Goal: Information Seeking & Learning: Learn about a topic

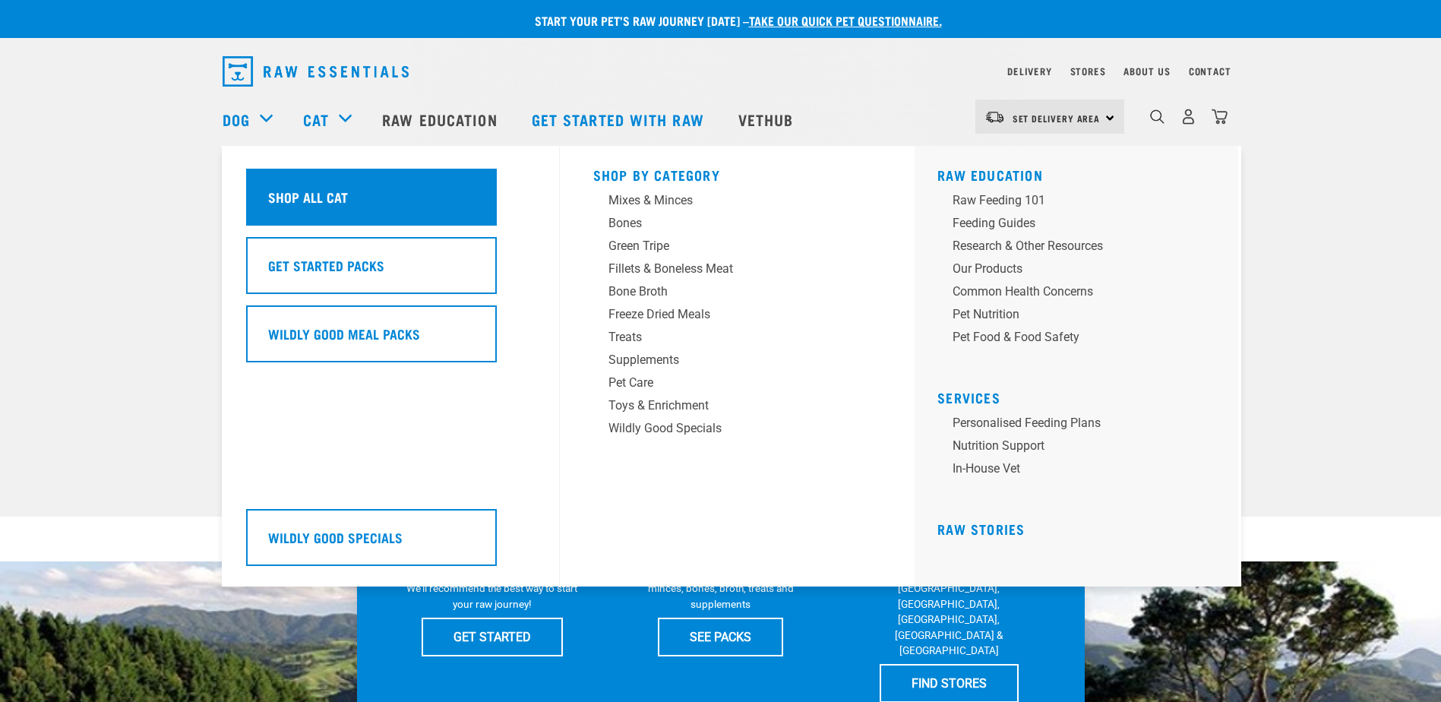
click at [342, 191] on h5 "Shop All Cat" at bounding box center [308, 197] width 80 height 20
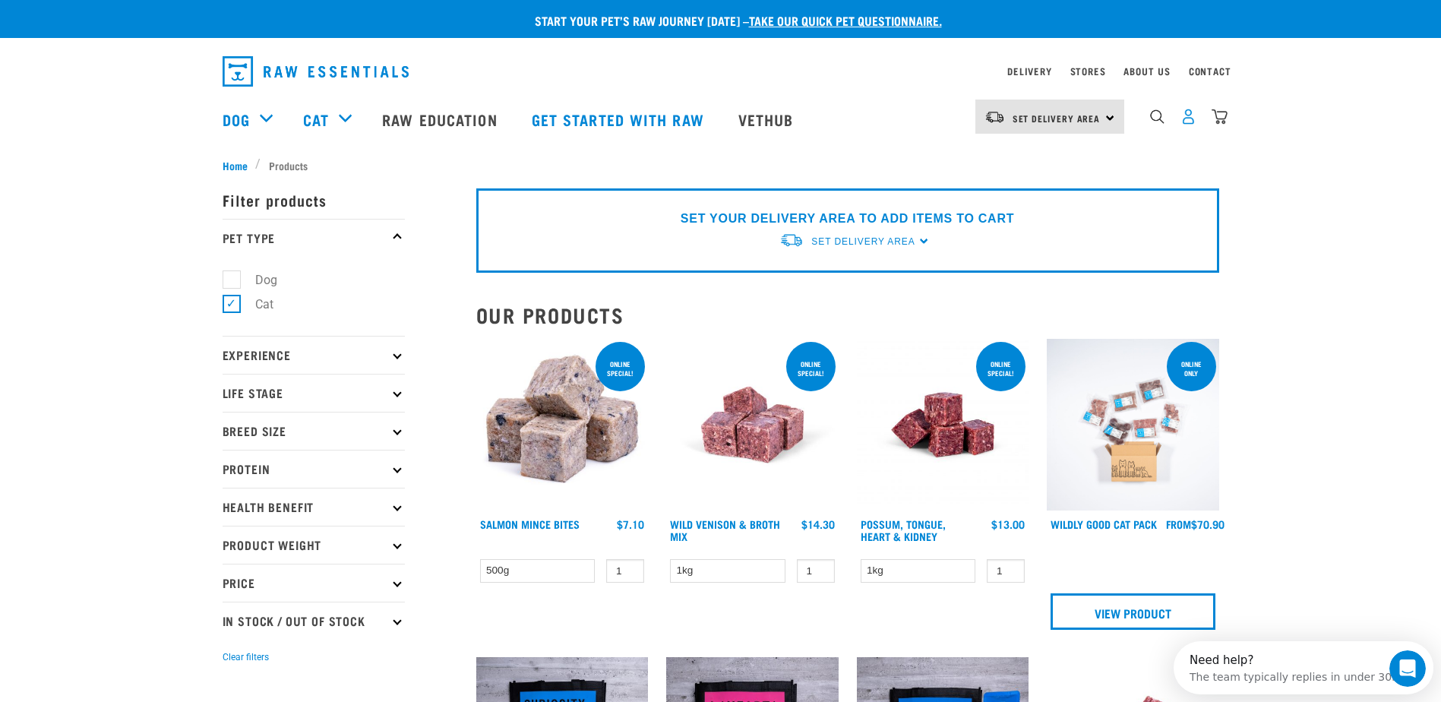
click at [1192, 121] on img "dropdown navigation" at bounding box center [1188, 117] width 16 height 16
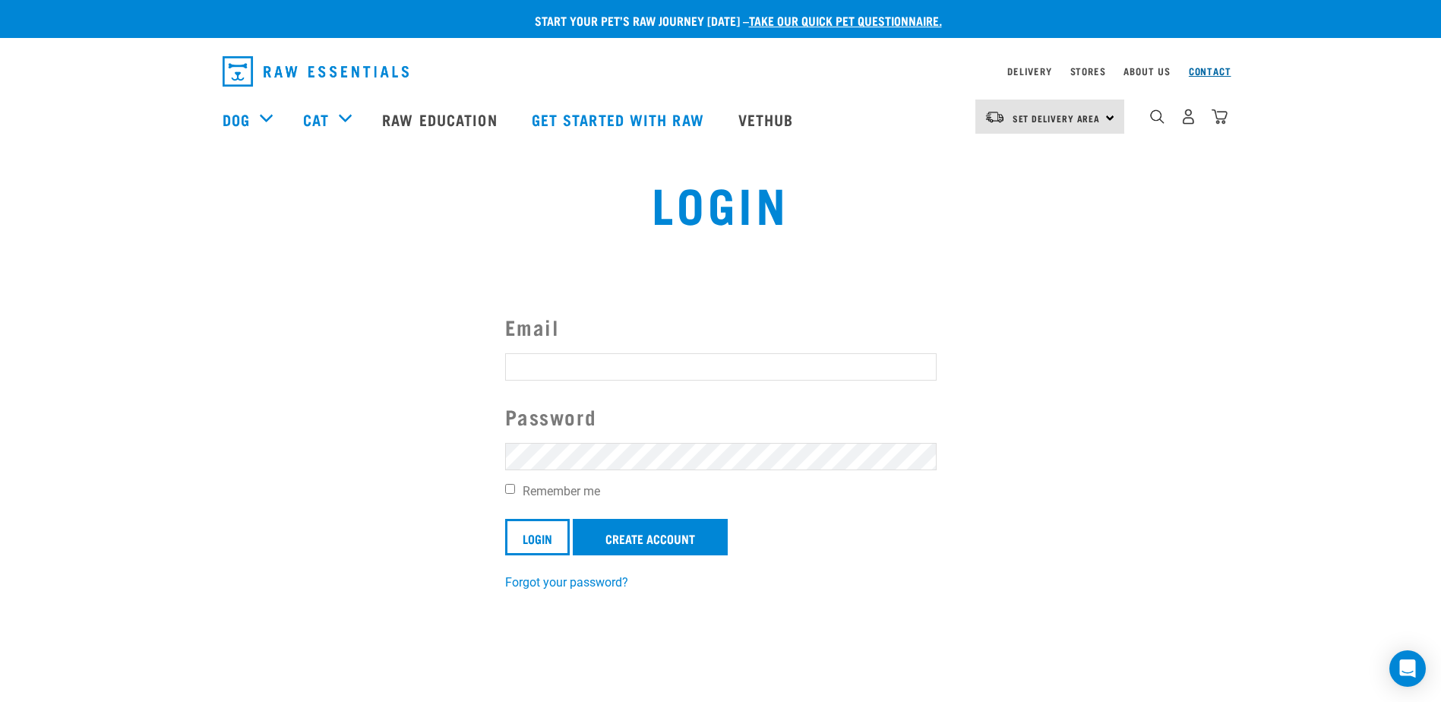
click at [1215, 73] on link "Contact" at bounding box center [1210, 70] width 43 height 5
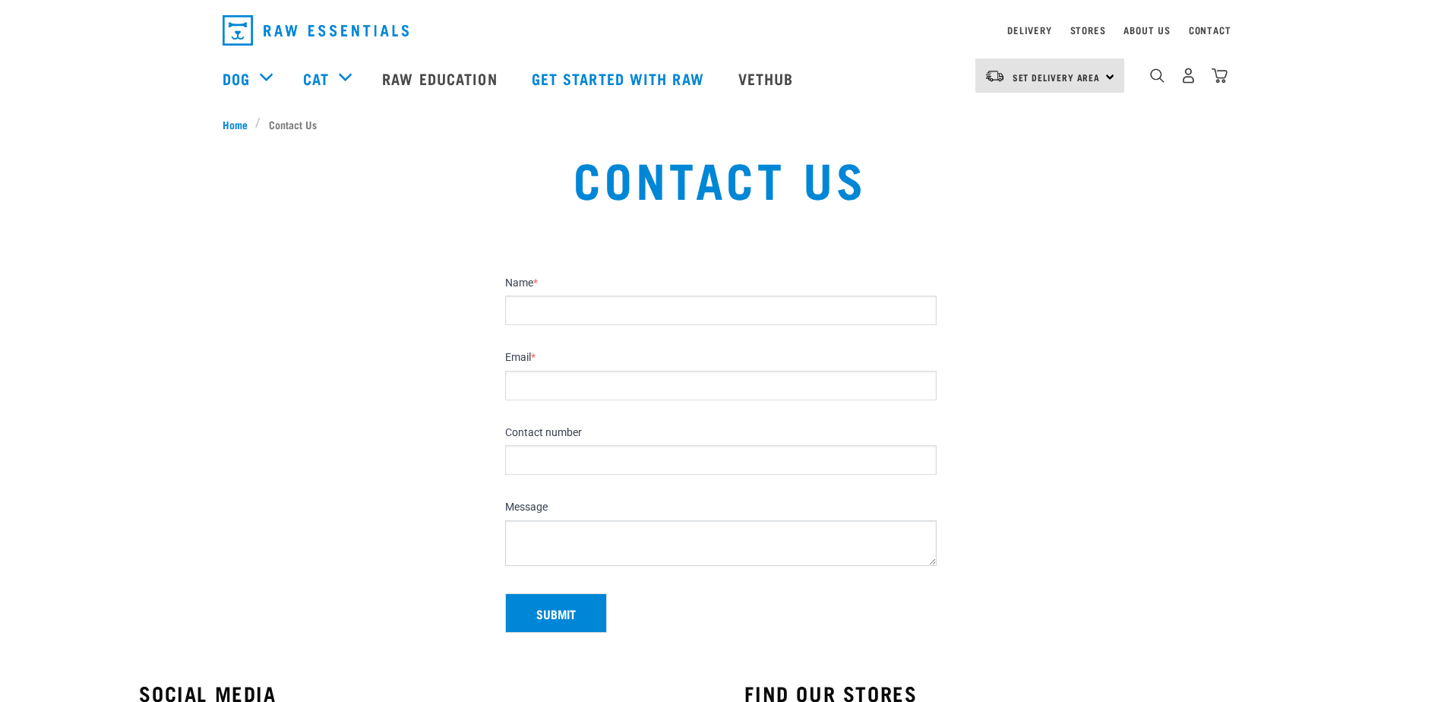
scroll to position [76, 0]
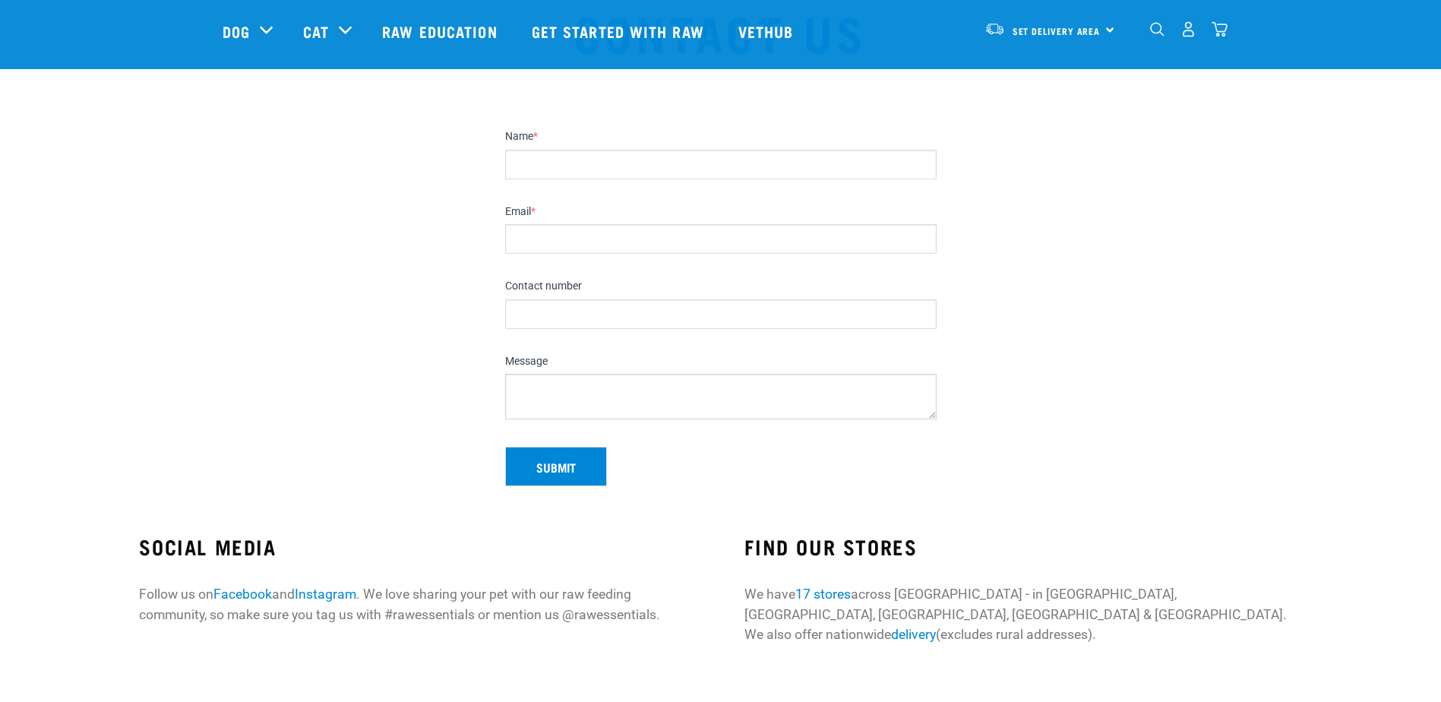
click at [620, 159] on input "Name *" at bounding box center [720, 165] width 431 height 30
click at [564, 153] on input "Name *" at bounding box center [720, 165] width 431 height 30
type input "Kirihika Stewart"
type input "stewartkirihika@gmail.com"
type input "0272997145"
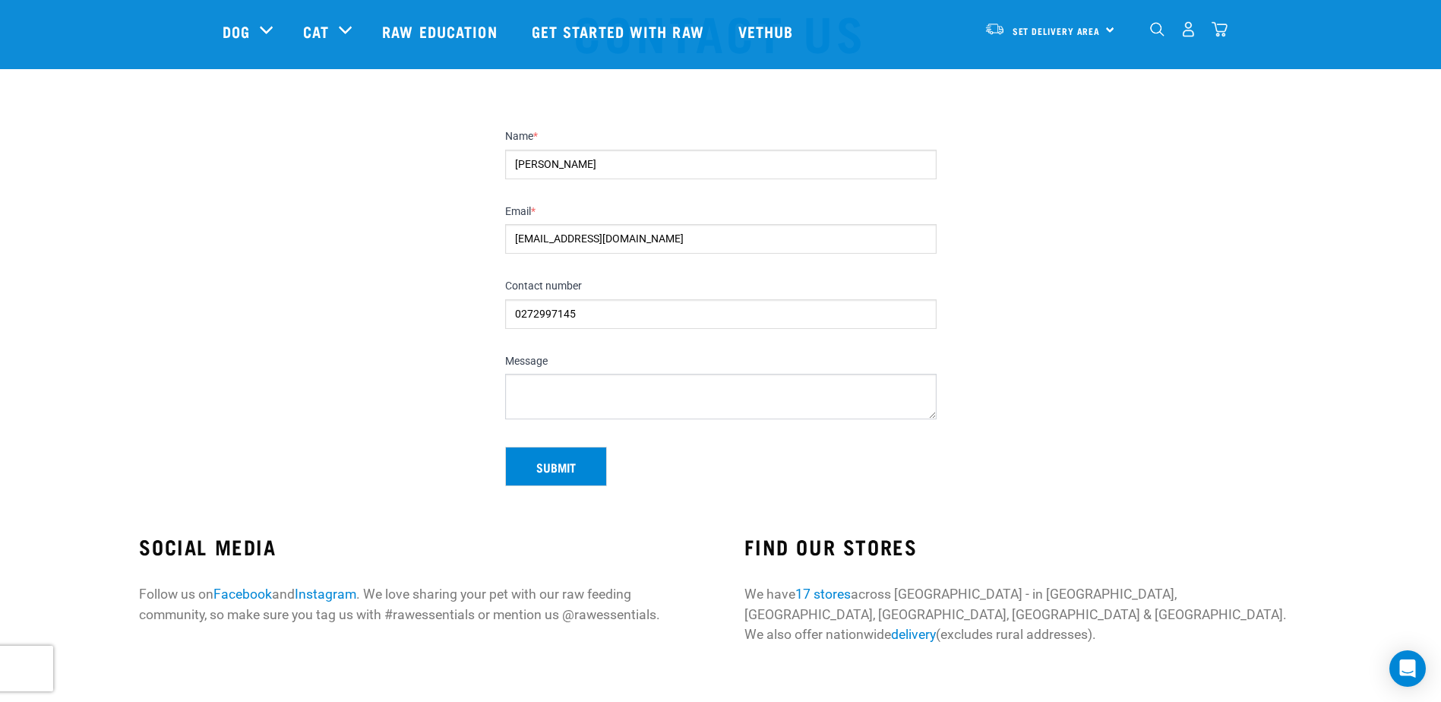
click at [600, 235] on input "stewartkirihika@gmail.com" at bounding box center [720, 239] width 431 height 30
click at [747, 225] on input "stewartkirihika@gmail.com" at bounding box center [720, 239] width 431 height 30
click at [747, 235] on input "stewartkirihika@gmail.com" at bounding box center [720, 239] width 431 height 30
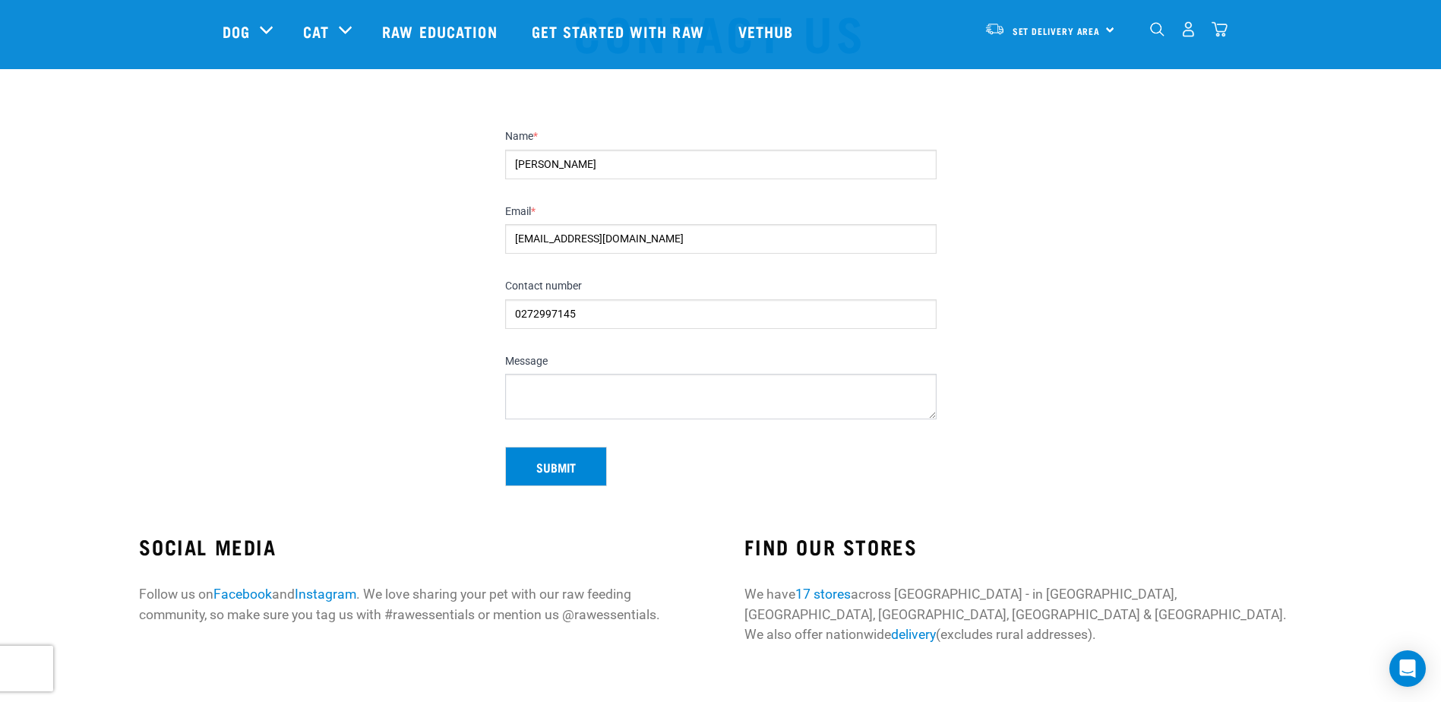
click at [747, 235] on input "stewartkirihika@gmail.com" at bounding box center [720, 239] width 431 height 30
click at [750, 248] on input "stewartkirihika@gmail.com" at bounding box center [720, 239] width 431 height 30
click at [747, 241] on input "stewartkirihika@gmail.com" at bounding box center [720, 239] width 431 height 30
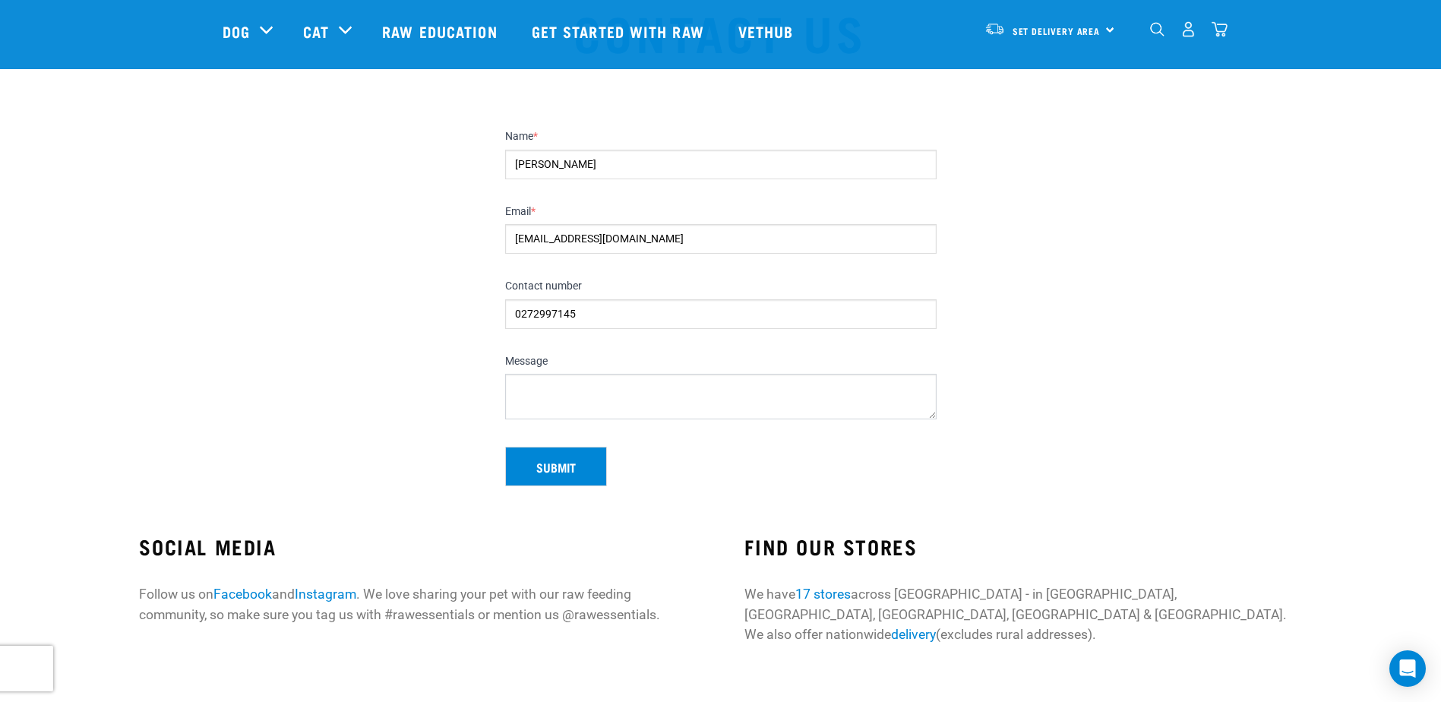
click at [747, 241] on input "stewartkirihika@gmail.com" at bounding box center [720, 239] width 431 height 30
type input "K"
type input "a"
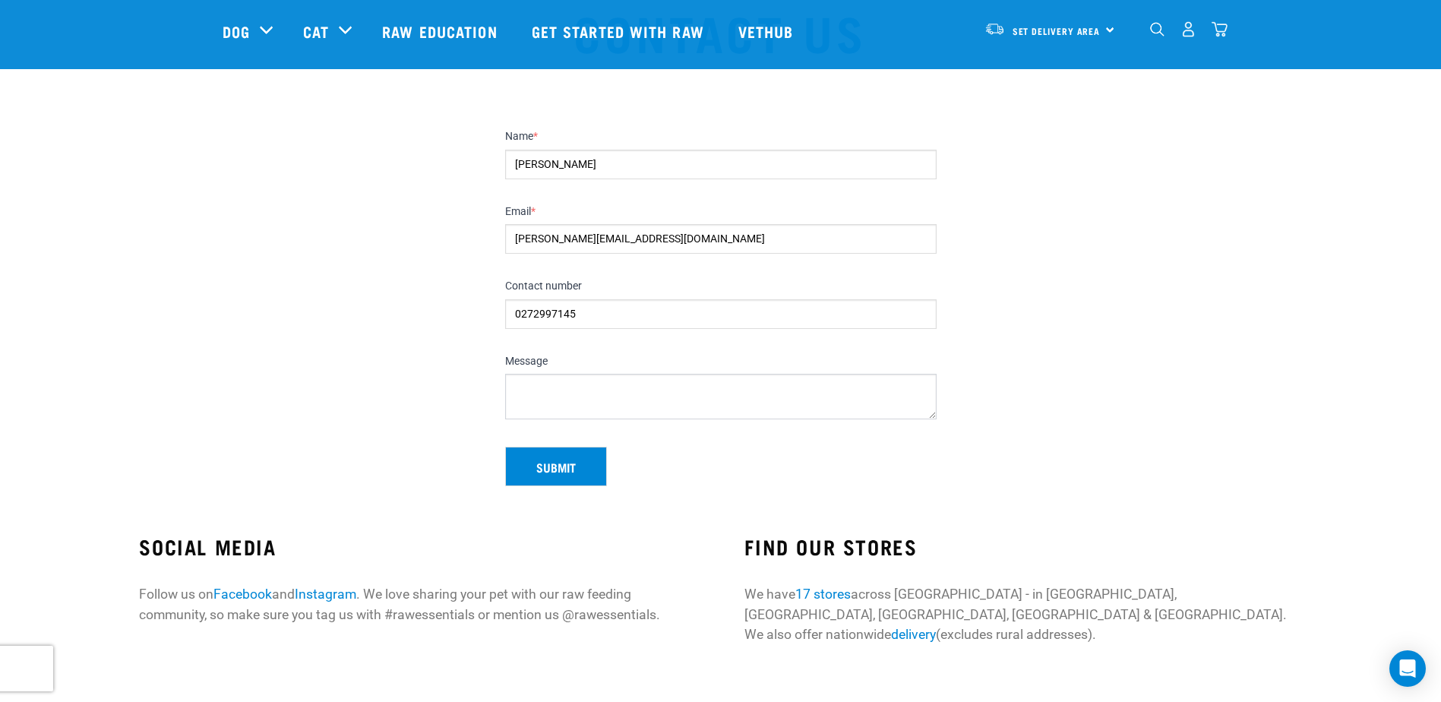
type input "kirihika@ponekengerurescue.org"
click at [623, 396] on textarea "Message" at bounding box center [720, 397] width 431 height 46
click at [582, 371] on div "Message" at bounding box center [720, 387] width 431 height 65
click at [585, 380] on textarea "Message" at bounding box center [720, 397] width 431 height 46
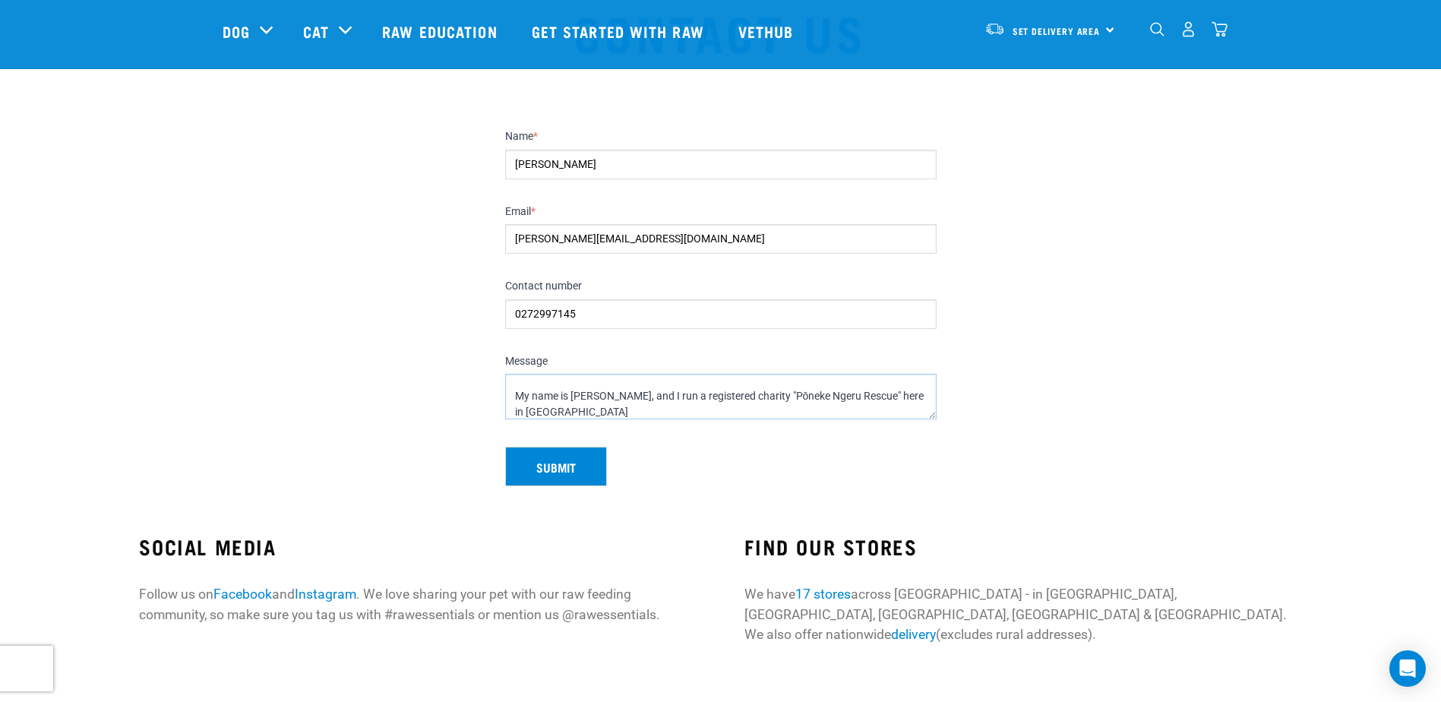
click at [595, 414] on textarea "Tēnā koe! My name is Kiri, and I run a registered charity "Pōneke Ngeru Rescue"…" at bounding box center [720, 397] width 431 height 46
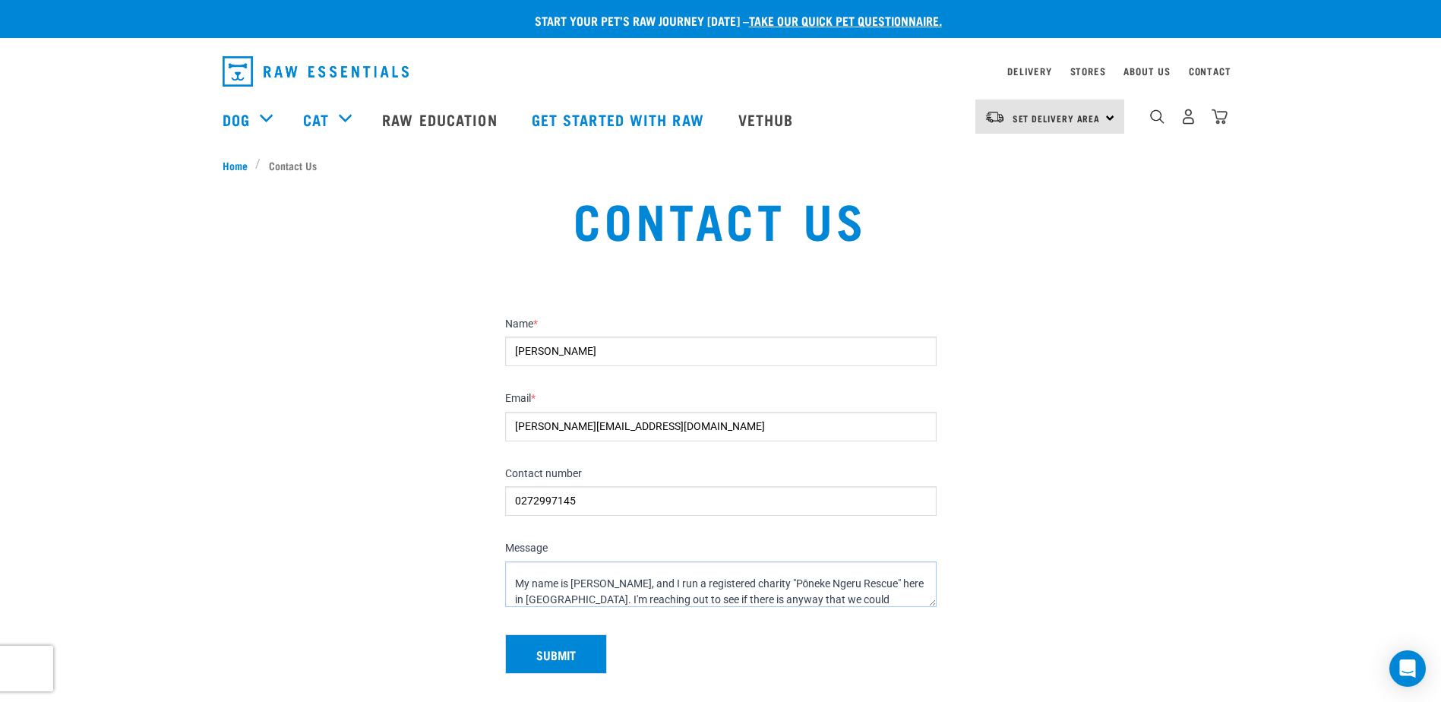
scroll to position [76, 0]
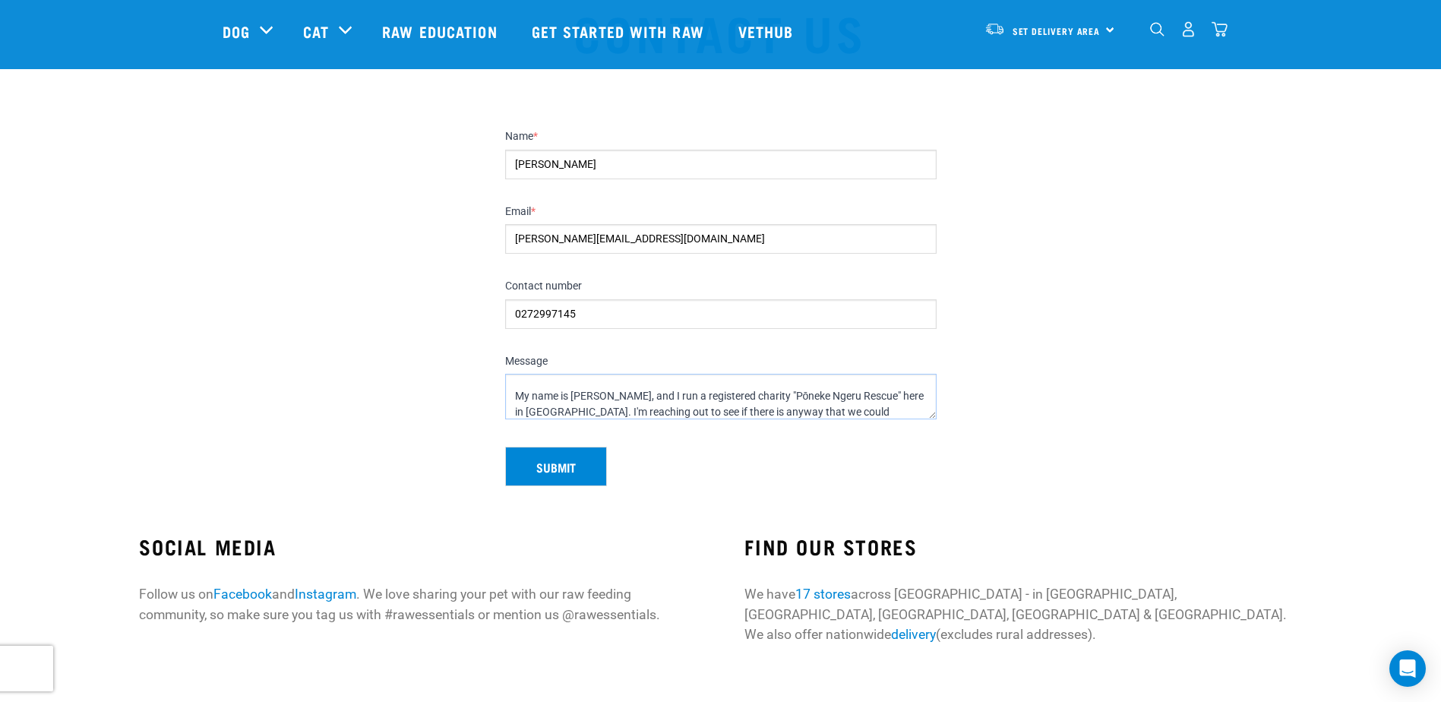
drag, startPoint x: 883, startPoint y: 411, endPoint x: 886, endPoint y: 420, distance: 9.4
click at [886, 420] on div "Message Tēnā koe! My name is Kiri, and I run a registered charity "Pōneke Ngeru…" at bounding box center [721, 389] width 444 height 91
click at [725, 408] on textarea "Tēnā koe! My name is Kiri, and I run a registered charity "Pōneke Ngeru Rescue"…" at bounding box center [720, 397] width 431 height 46
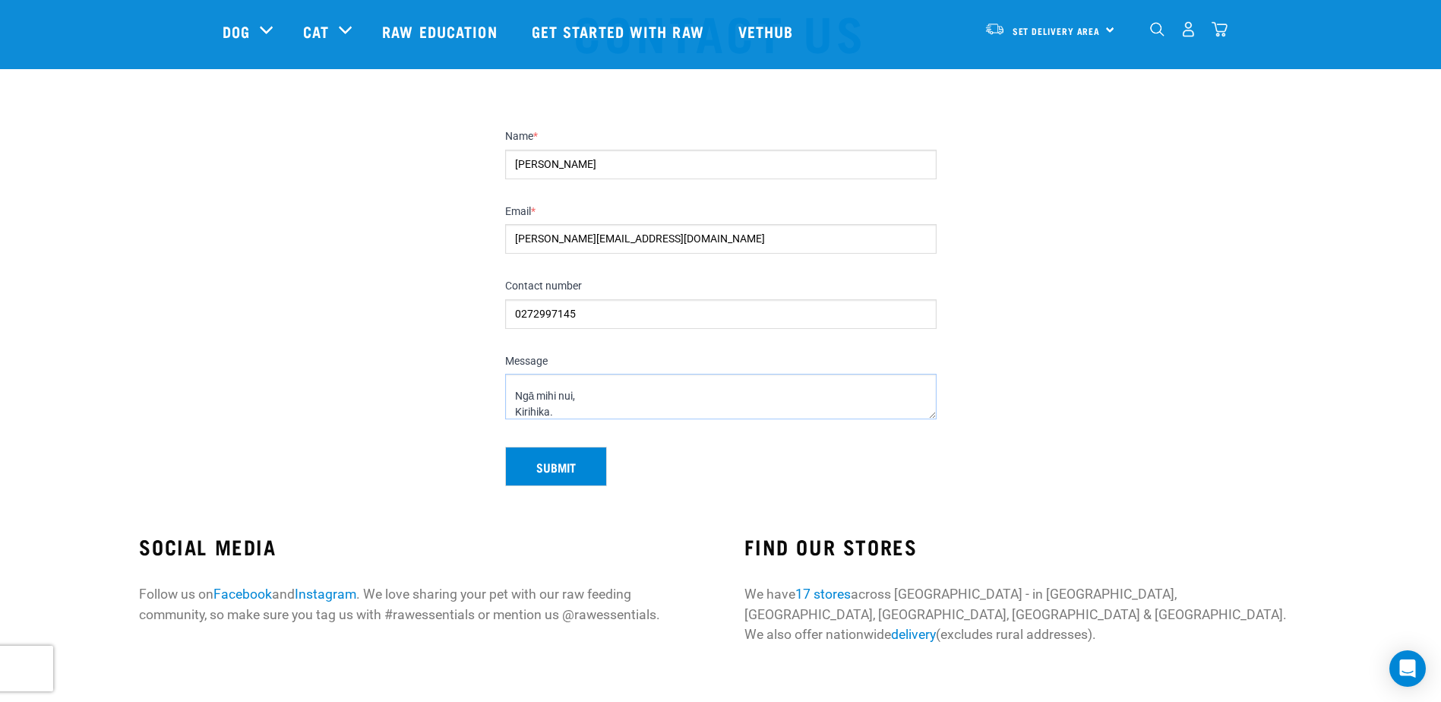
drag, startPoint x: 624, startPoint y: 403, endPoint x: 557, endPoint y: 401, distance: 66.9
click at [557, 401] on textarea "Tēnā koe! My name is Kiri, and I run a registered charity "Pōneke Ngeru Rescue"…" at bounding box center [720, 397] width 431 height 46
click at [564, 409] on textarea "Tēnā koe! My name is Kiri, and I run a registered charity "Pōneke Ngeru Rescue"…" at bounding box center [720, 397] width 431 height 46
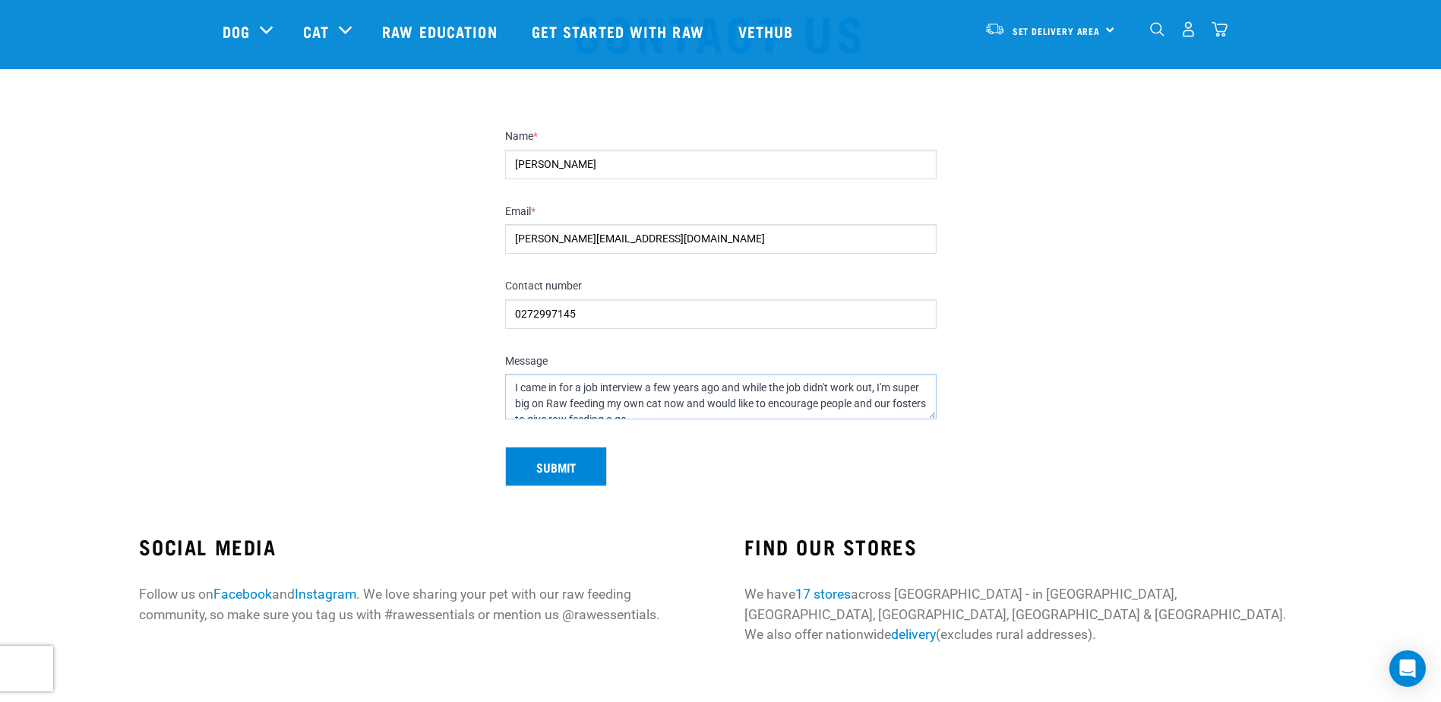
scroll to position [0, 0]
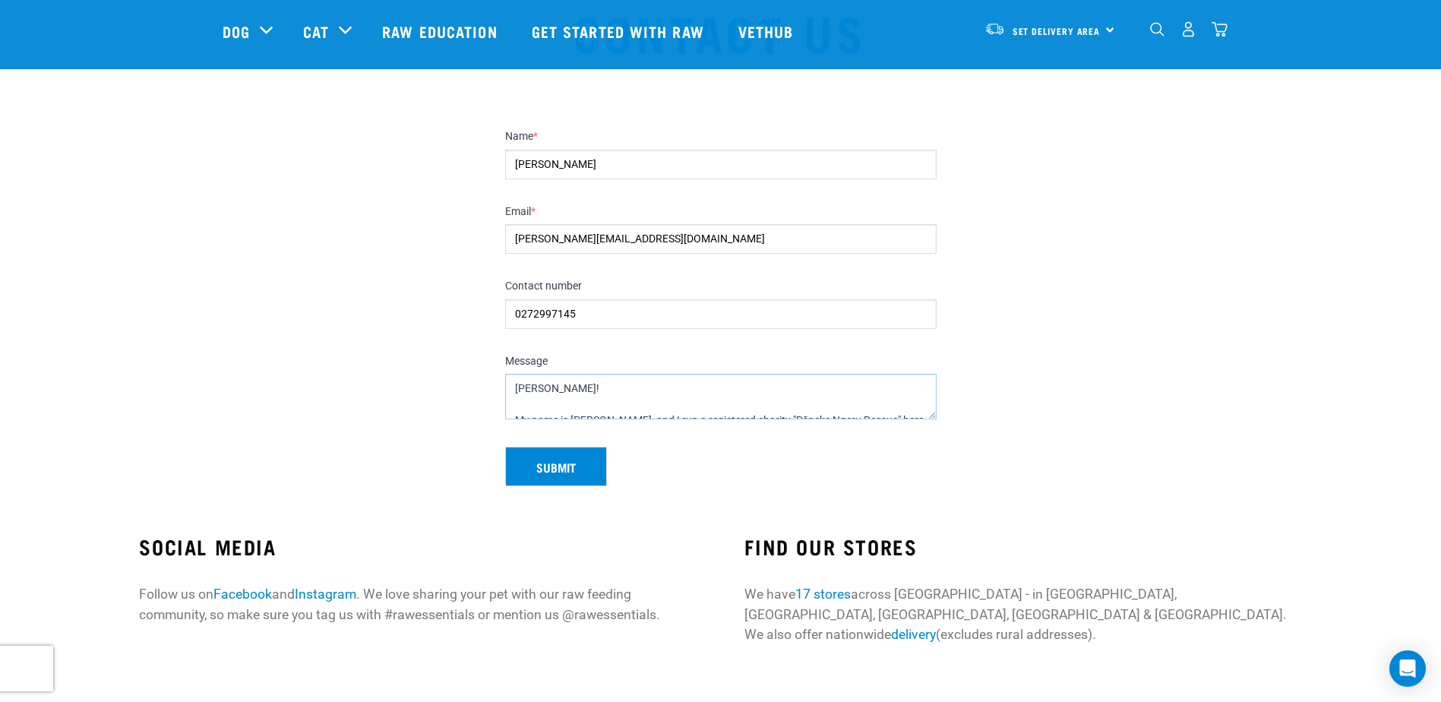
drag, startPoint x: 564, startPoint y: 410, endPoint x: 512, endPoint y: 364, distance: 70.0
click at [512, 364] on div "Message Tēnā koe! My name is Kiri, and I run a registered charity "Pōneke Ngeru…" at bounding box center [720, 387] width 431 height 65
paste textarea ", My name is Kiri, and I run Pōneke Ngeru Rescue, a registered charity here in …"
click at [645, 379] on textarea "Tēnā koe, My name is Kiri, and I run Pōneke Ngeru Rescue, a registered charity …" at bounding box center [720, 397] width 431 height 46
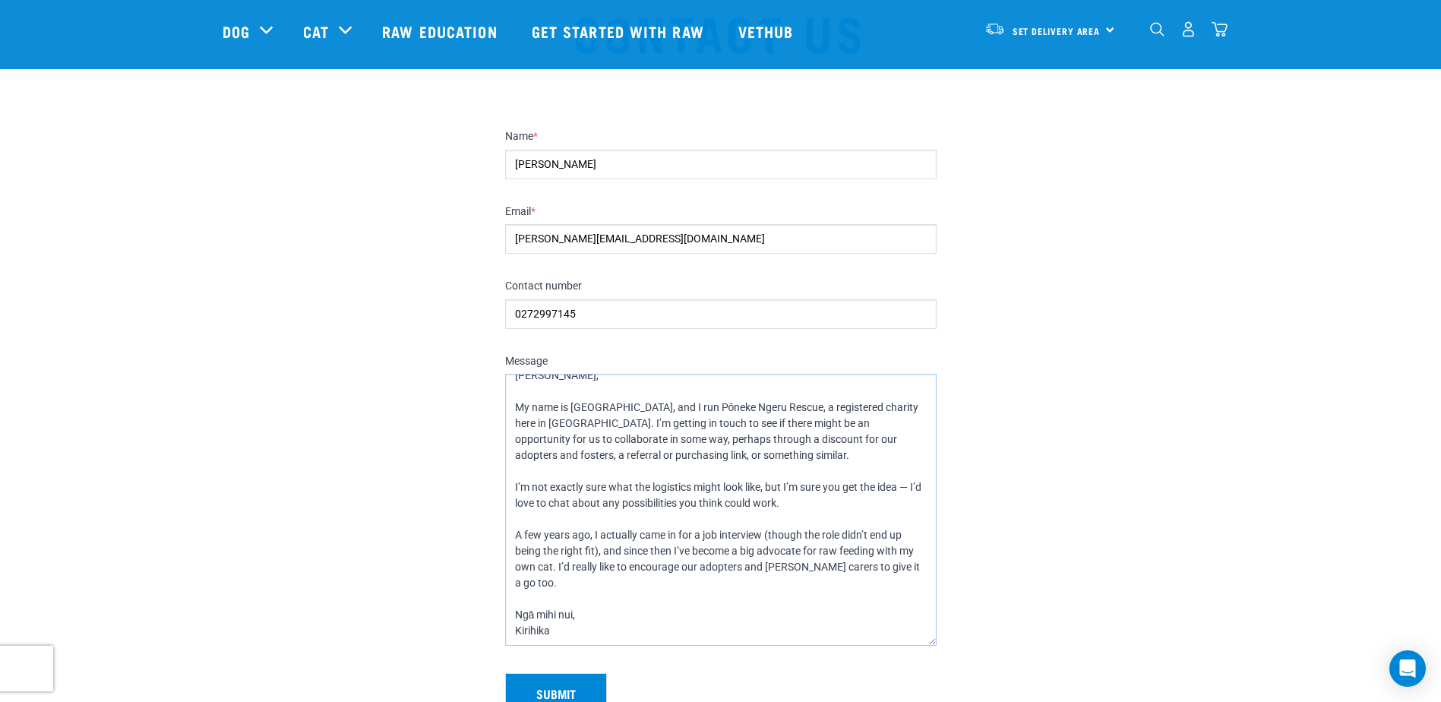
scroll to position [13, 0]
drag, startPoint x: 927, startPoint y: 413, endPoint x: 927, endPoint y: 640, distance: 226.3
click at [927, 640] on textarea "Tēnā koe, My name is Kiri, and I run Pōneke Ngeru Rescue, a registered charity …" at bounding box center [720, 510] width 431 height 272
click at [516, 504] on textarea "Tēnā koe, My name is Kiri, and I run Pōneke Ngeru Rescue, a registered charity …" at bounding box center [720, 510] width 431 height 272
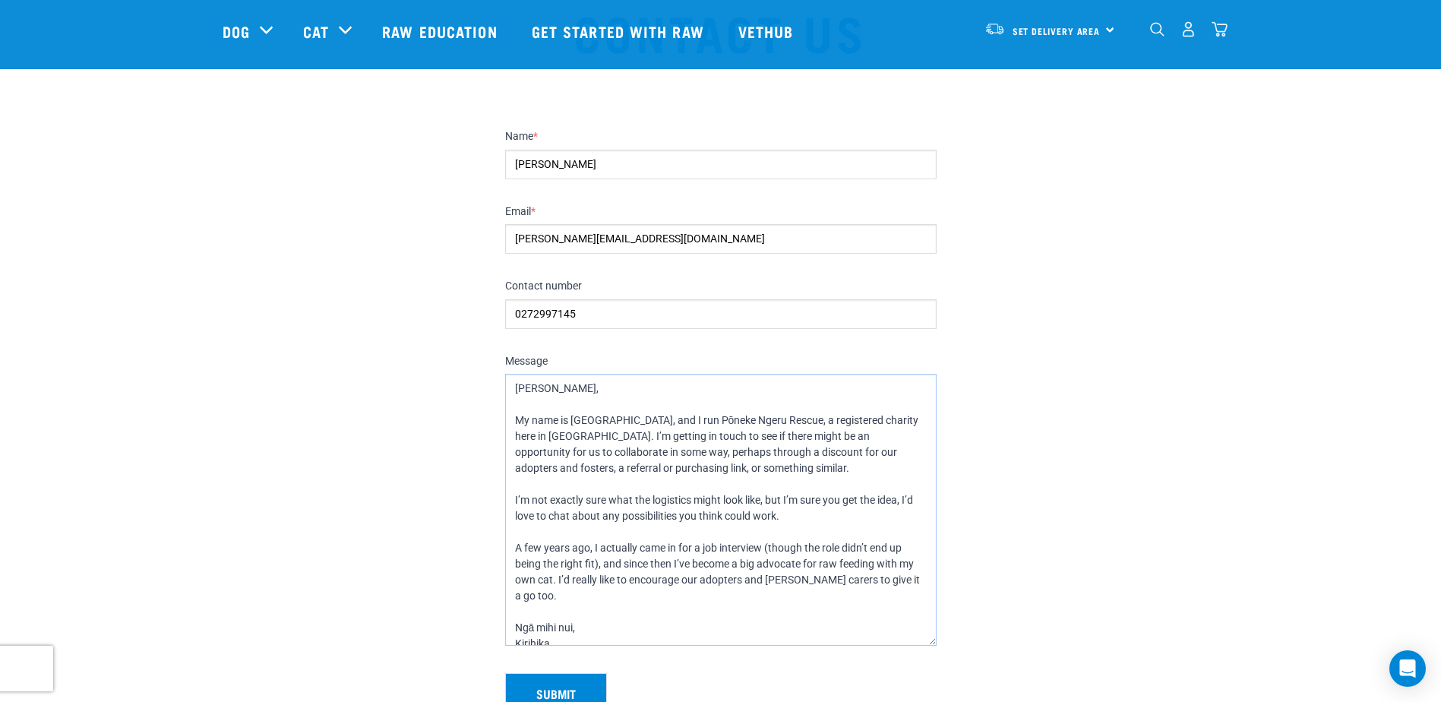
click at [833, 422] on textarea "Tēnā koe, My name is Kiri, and I run Pōneke Ngeru Rescue, a registered charity …" at bounding box center [720, 510] width 431 height 272
click at [798, 422] on textarea "Tēnā koe, My name is Kiri, and I run Pōneke Ngeru Rescue, a registered charity …" at bounding box center [720, 510] width 431 height 272
click at [860, 423] on textarea "Tēnā koe, My name is Kiri, and I run Pōneke Ngeru Rescue, a registered cat resc…" at bounding box center [720, 510] width 431 height 272
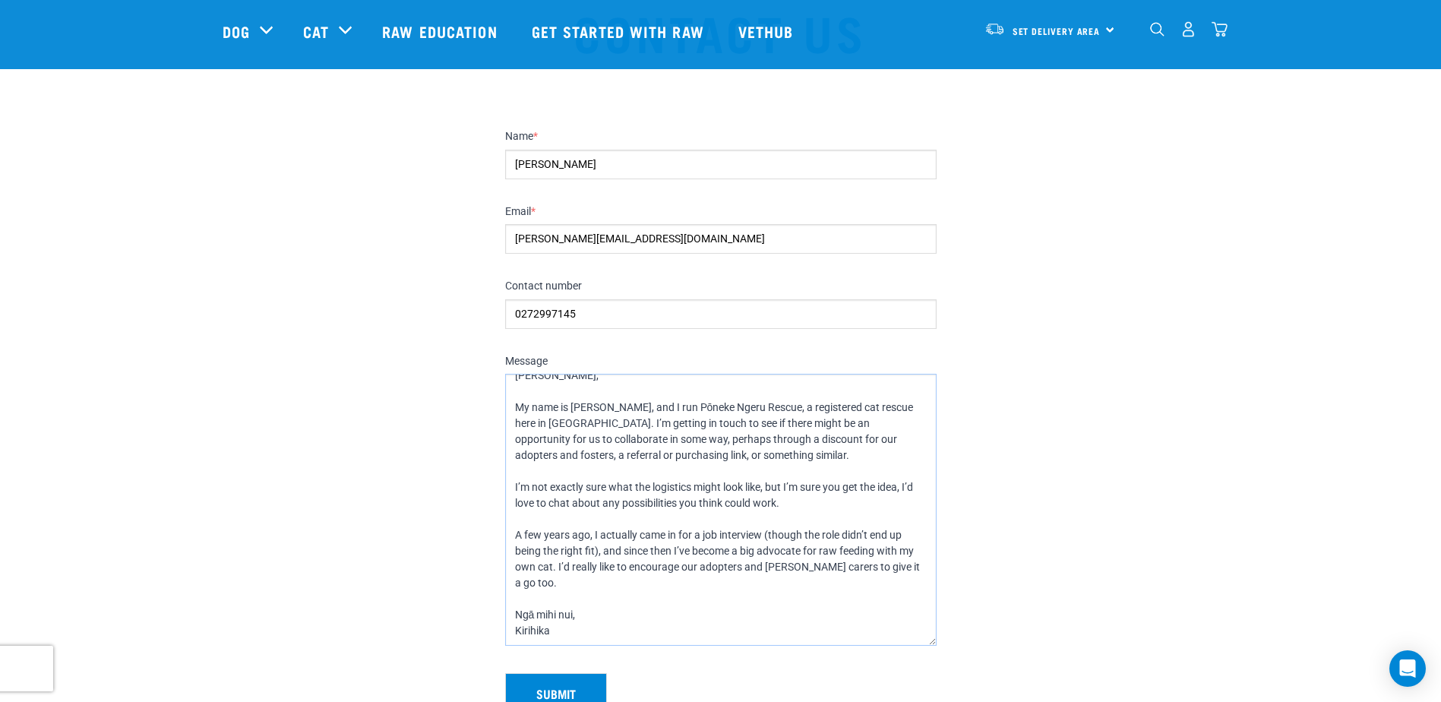
scroll to position [228, 0]
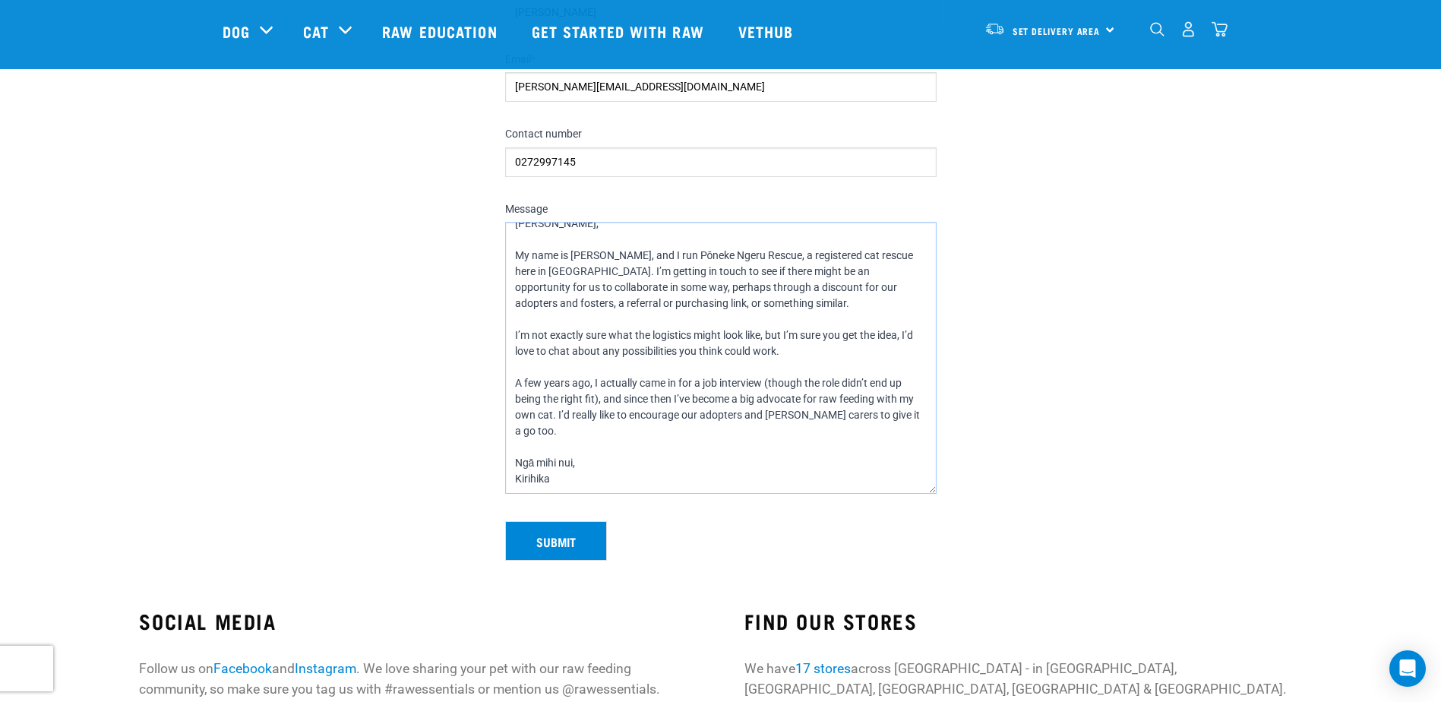
type textarea "Tēnā koe, My name is Kiri, and I run Pōneke Ngeru Rescue, a registered cat resc…"
click at [561, 538] on button "Submit" at bounding box center [556, 540] width 102 height 39
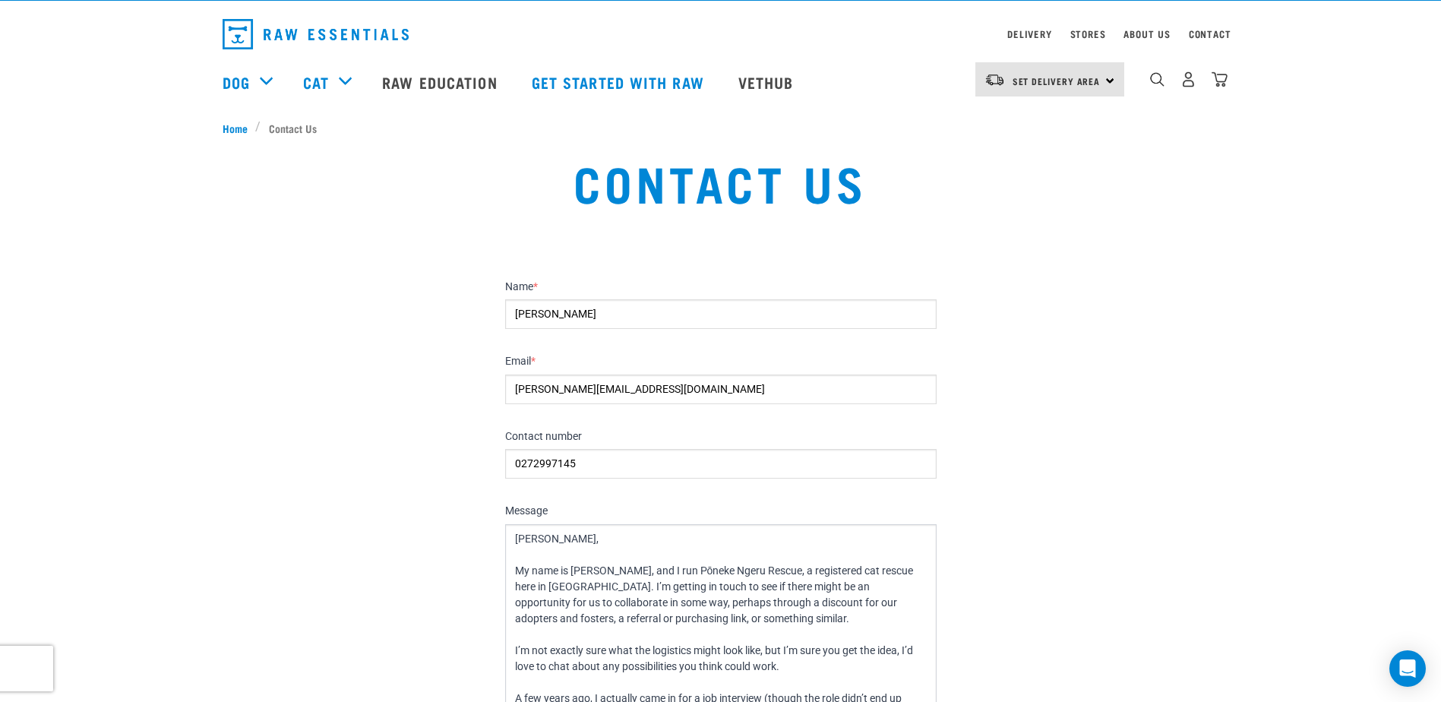
scroll to position [0, 0]
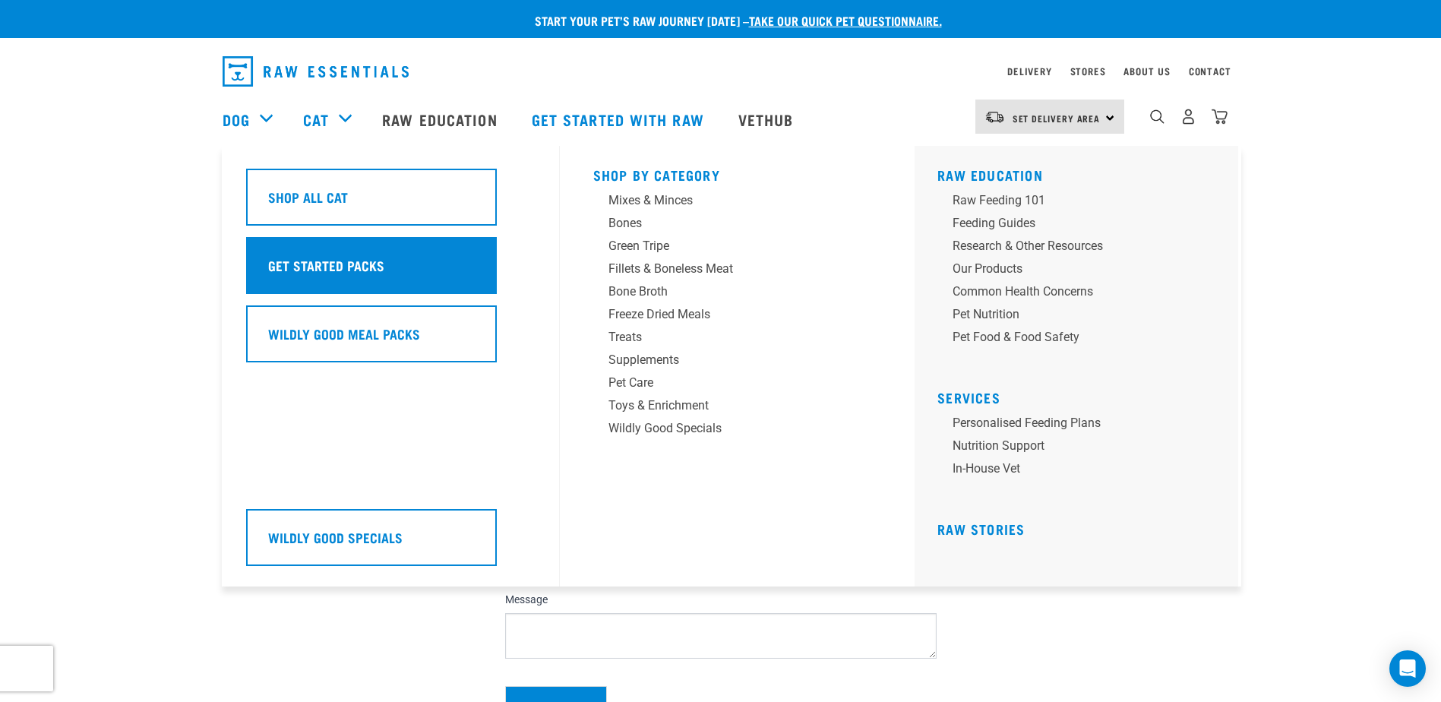
click at [338, 263] on h5 "Get Started Packs" at bounding box center [326, 265] width 116 height 20
click at [336, 270] on h5 "Get Started Packs" at bounding box center [326, 265] width 116 height 20
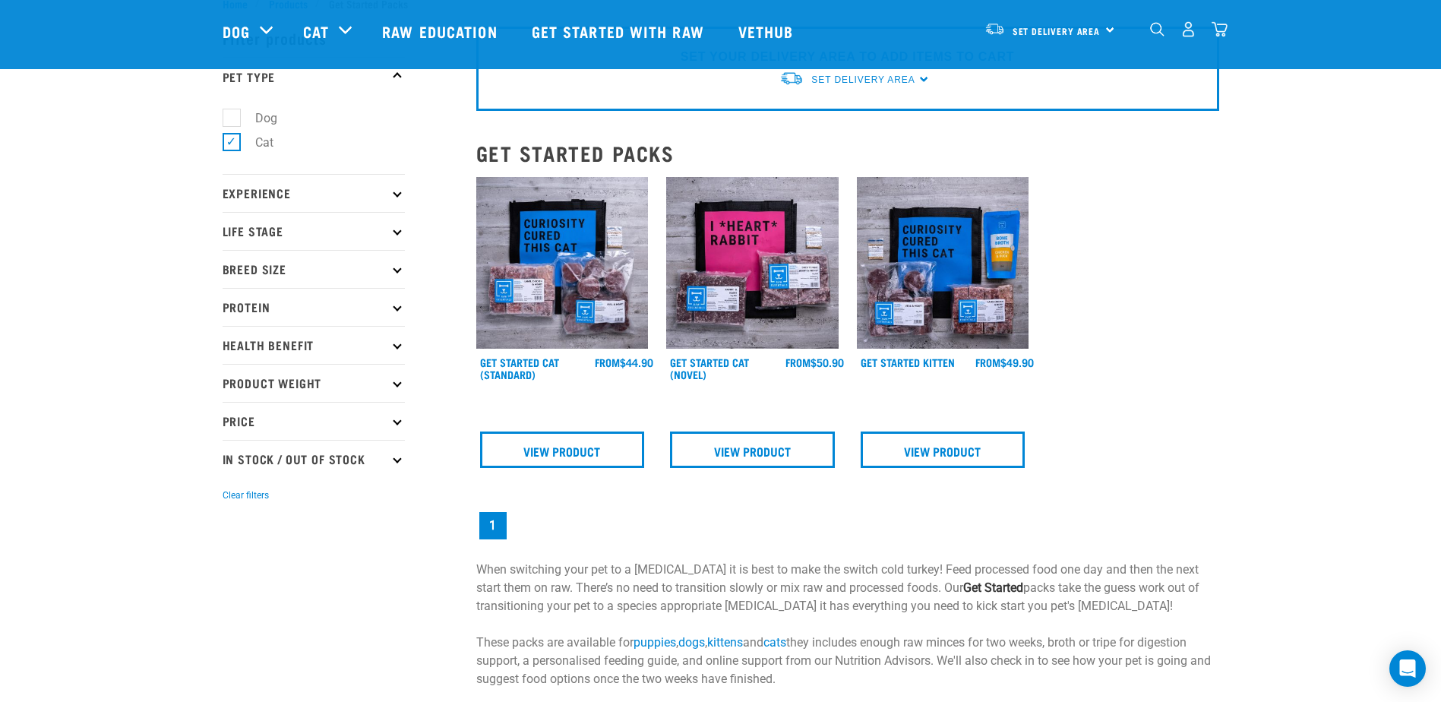
scroll to position [76, 0]
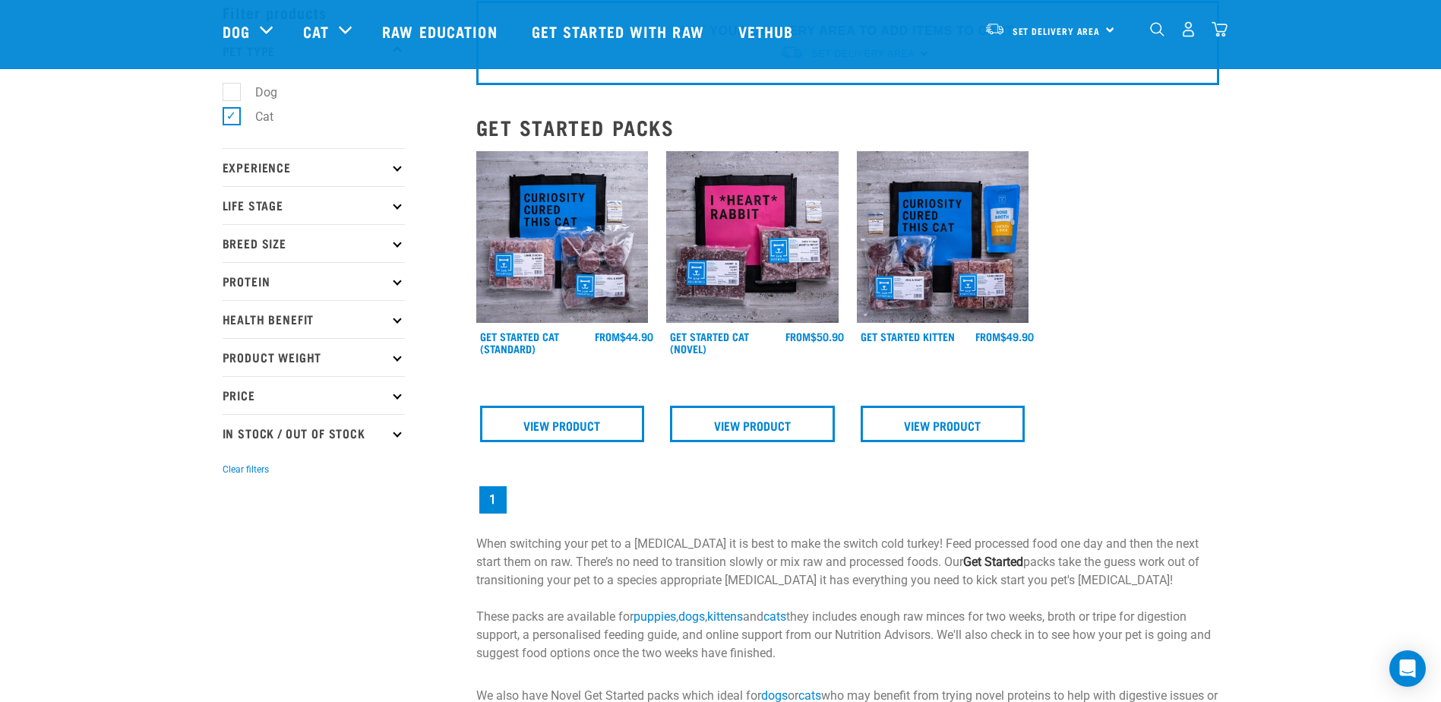
click at [388, 237] on p "Breed Size" at bounding box center [314, 243] width 182 height 38
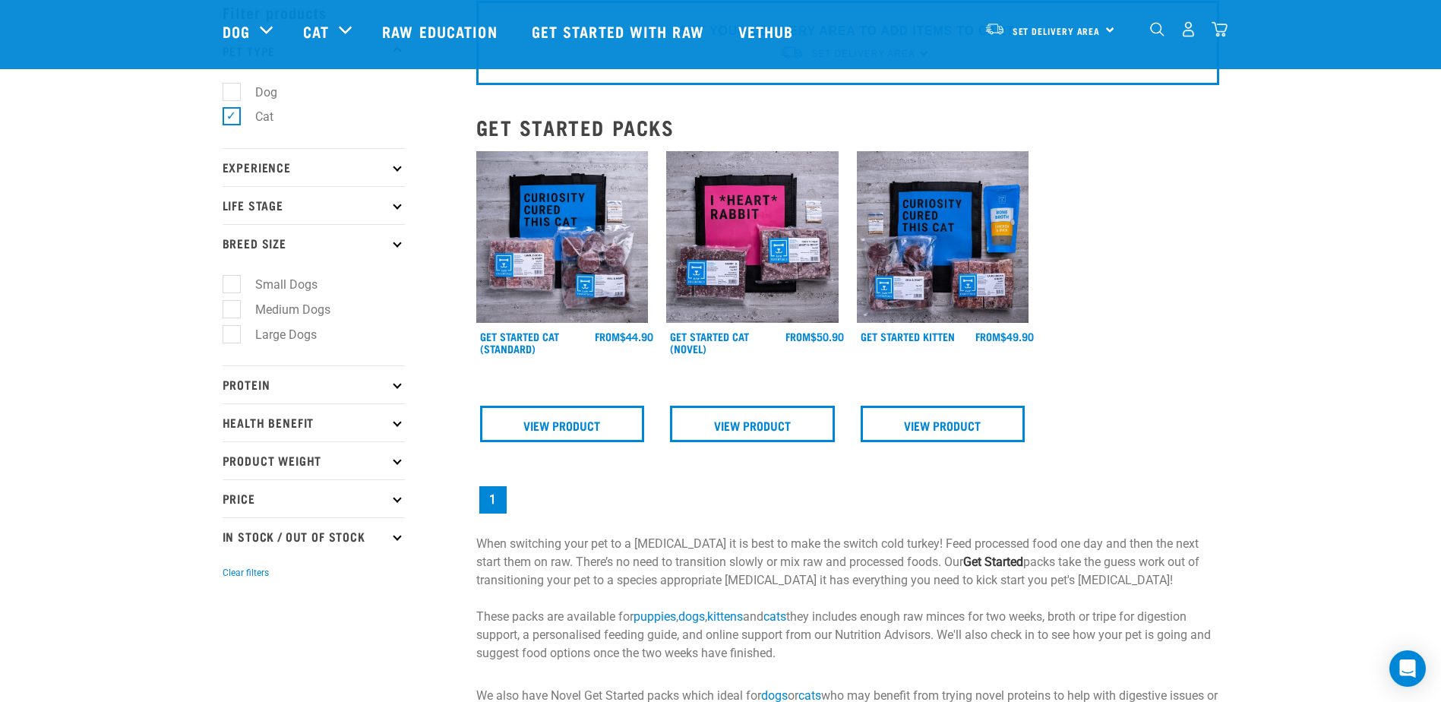
click at [396, 238] on p "Breed Size" at bounding box center [314, 243] width 182 height 38
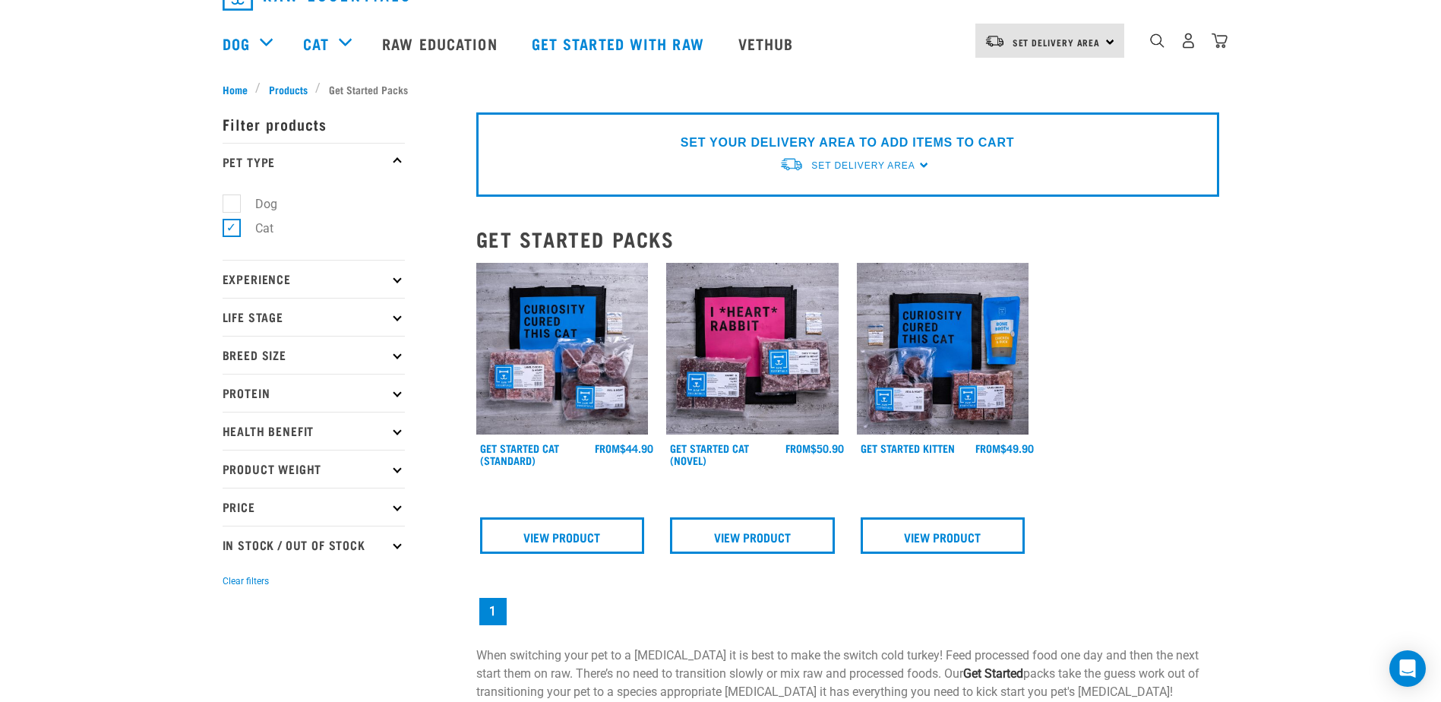
scroll to position [0, 0]
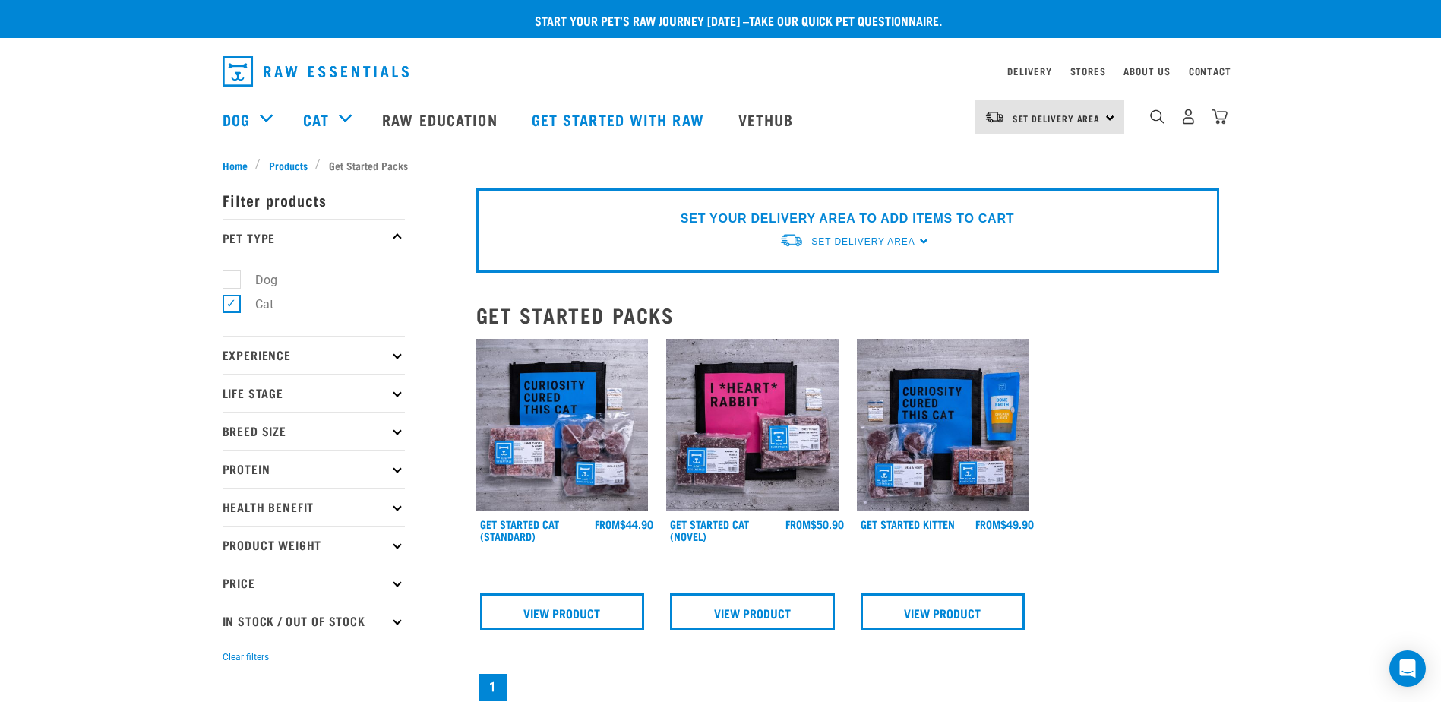
click at [366, 384] on p "Life Stage" at bounding box center [314, 393] width 182 height 38
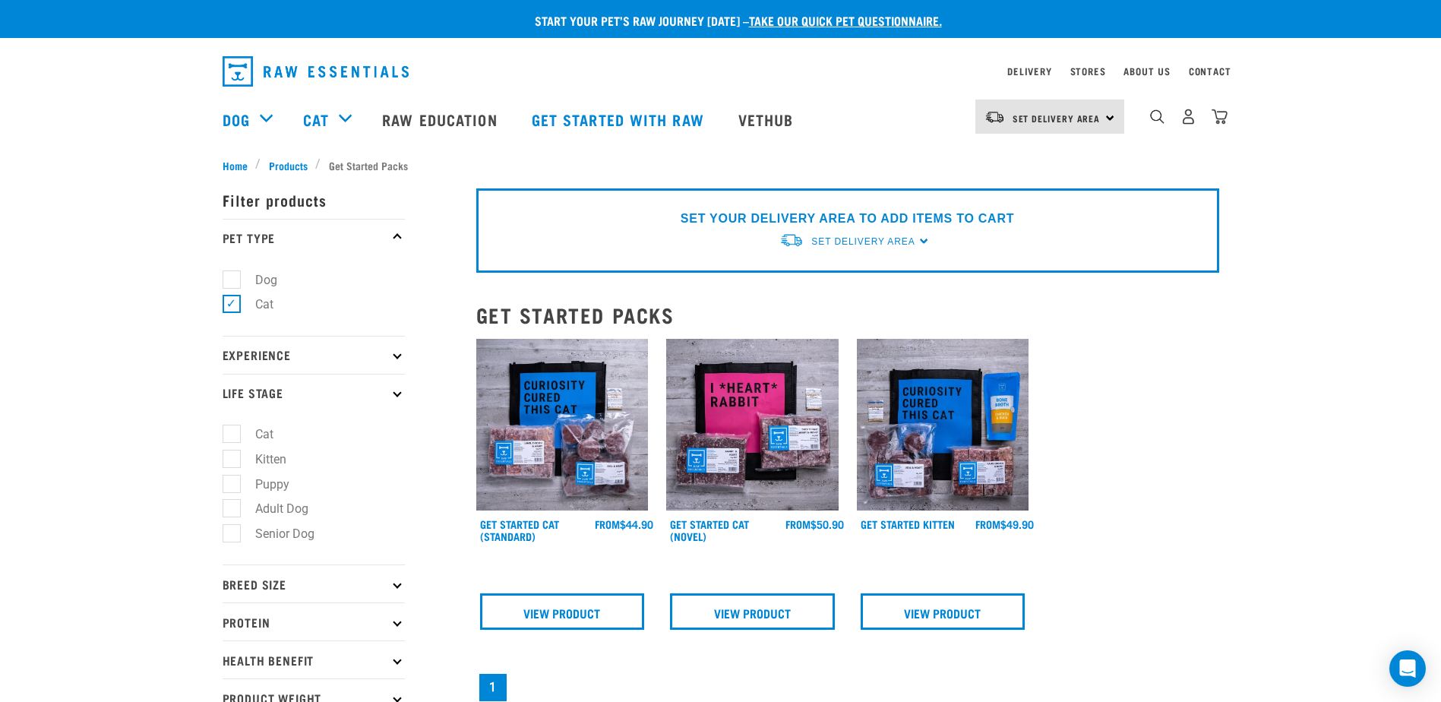
click at [238, 437] on label "Cat" at bounding box center [255, 434] width 49 height 19
click at [232, 437] on input "Cat" at bounding box center [228, 432] width 10 height 10
checkbox input "true"
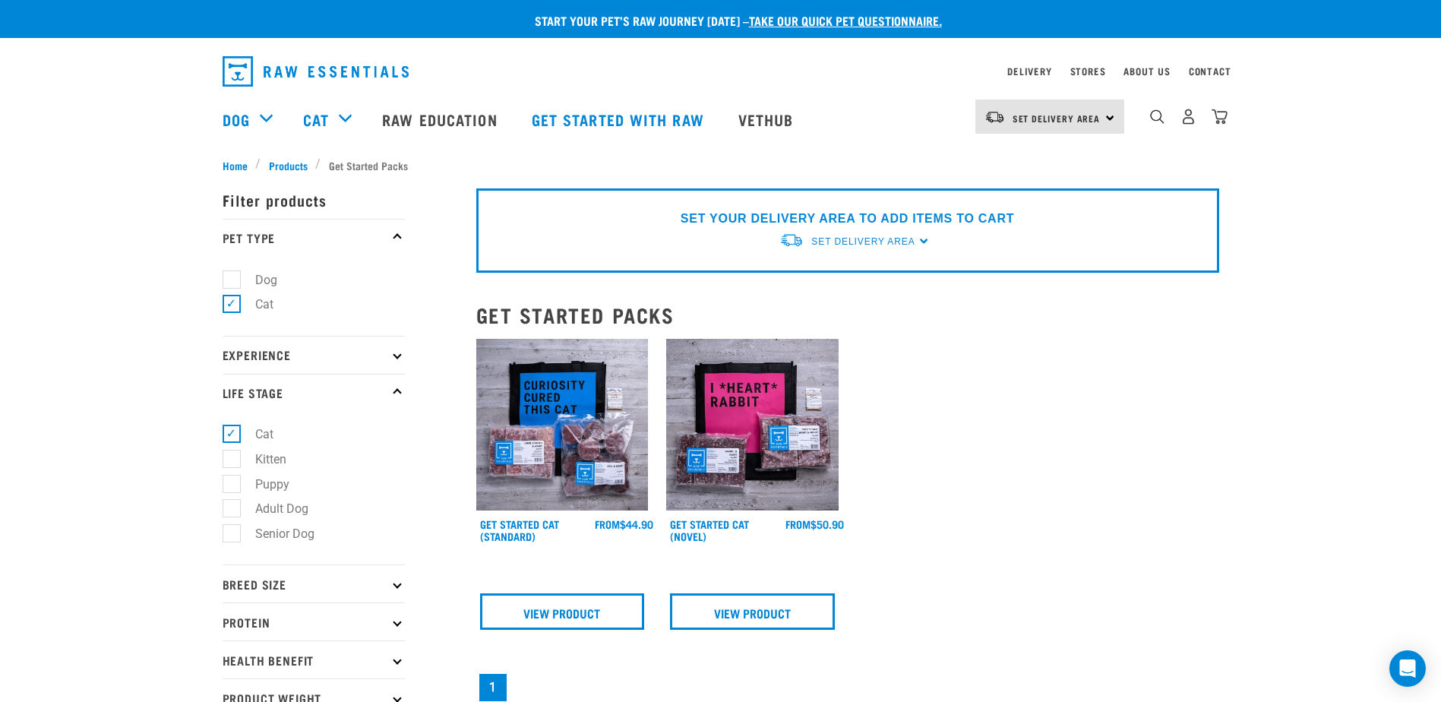
click at [324, 352] on p "Experience" at bounding box center [314, 355] width 182 height 38
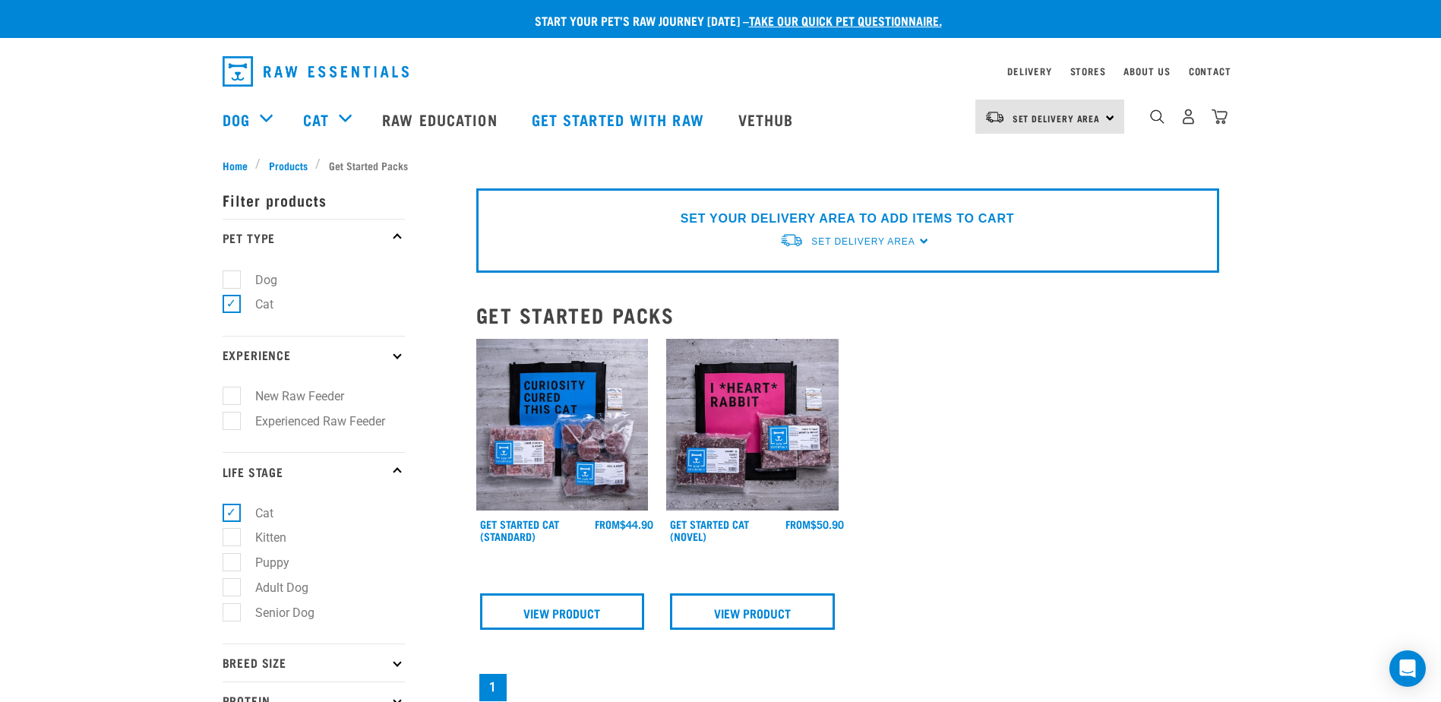
click at [320, 424] on label "Experienced Raw Feeder" at bounding box center [311, 421] width 160 height 19
click at [232, 423] on input "Experienced Raw Feeder" at bounding box center [228, 418] width 10 height 10
checkbox input "true"
click at [279, 169] on div "× Filter products Pet Type Dog Cat Experience New Raw Feeder Experienced Raw Fe…" at bounding box center [340, 551] width 254 height 774
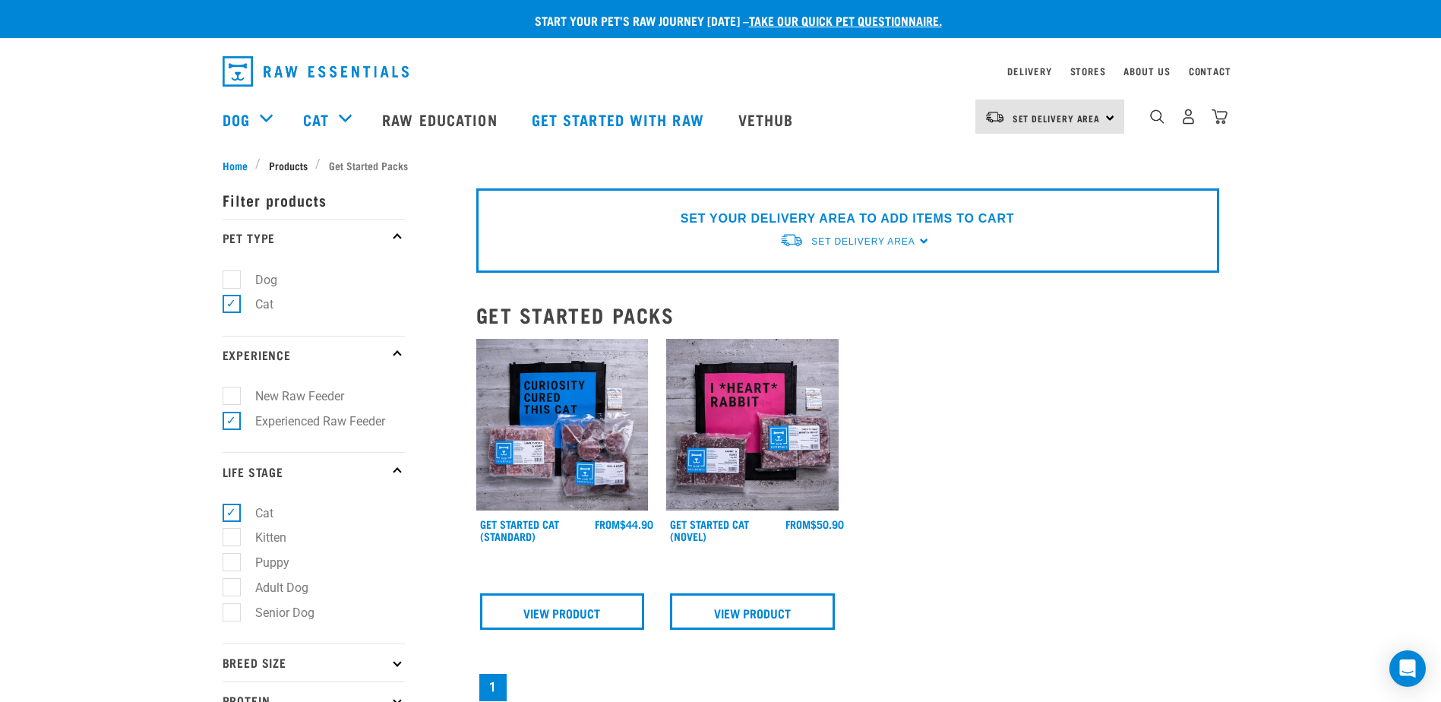
click at [277, 161] on span "Products" at bounding box center [288, 165] width 39 height 16
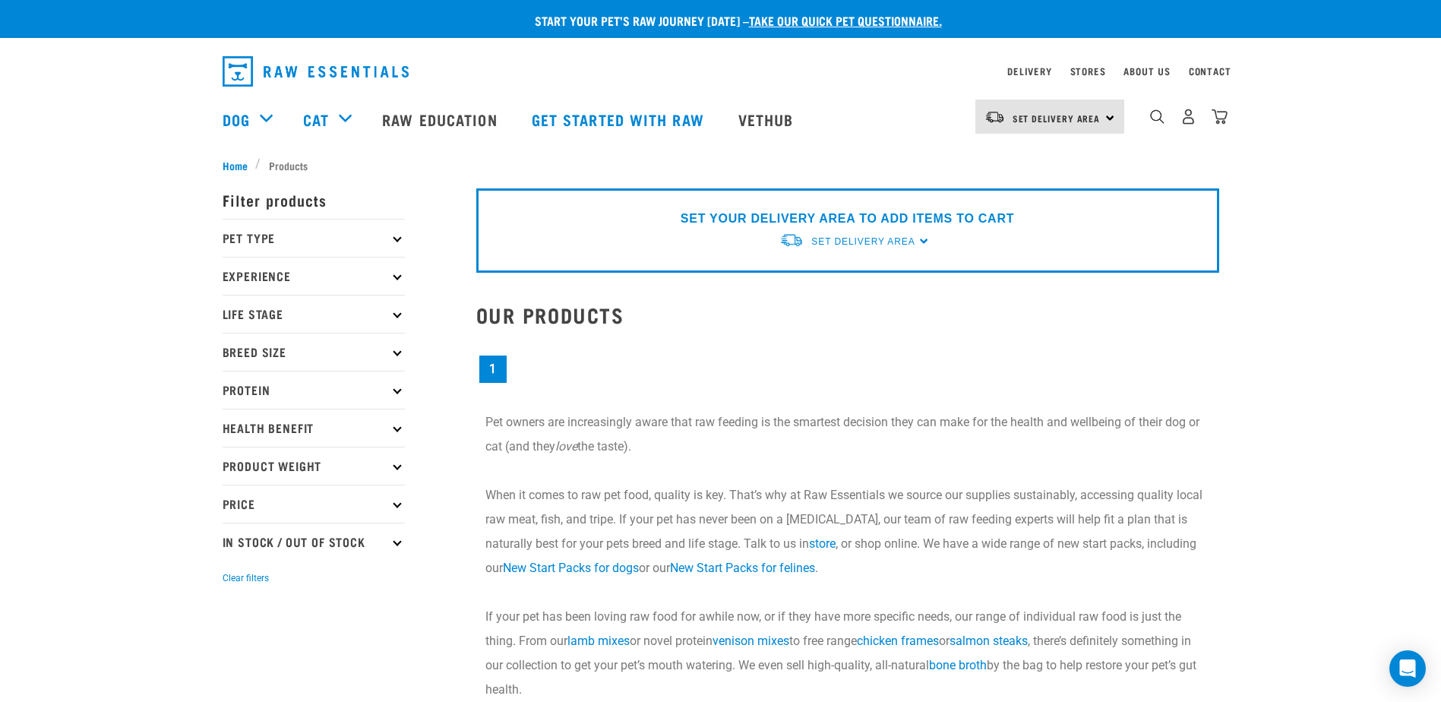
click at [293, 227] on p "Pet Type" at bounding box center [314, 238] width 182 height 38
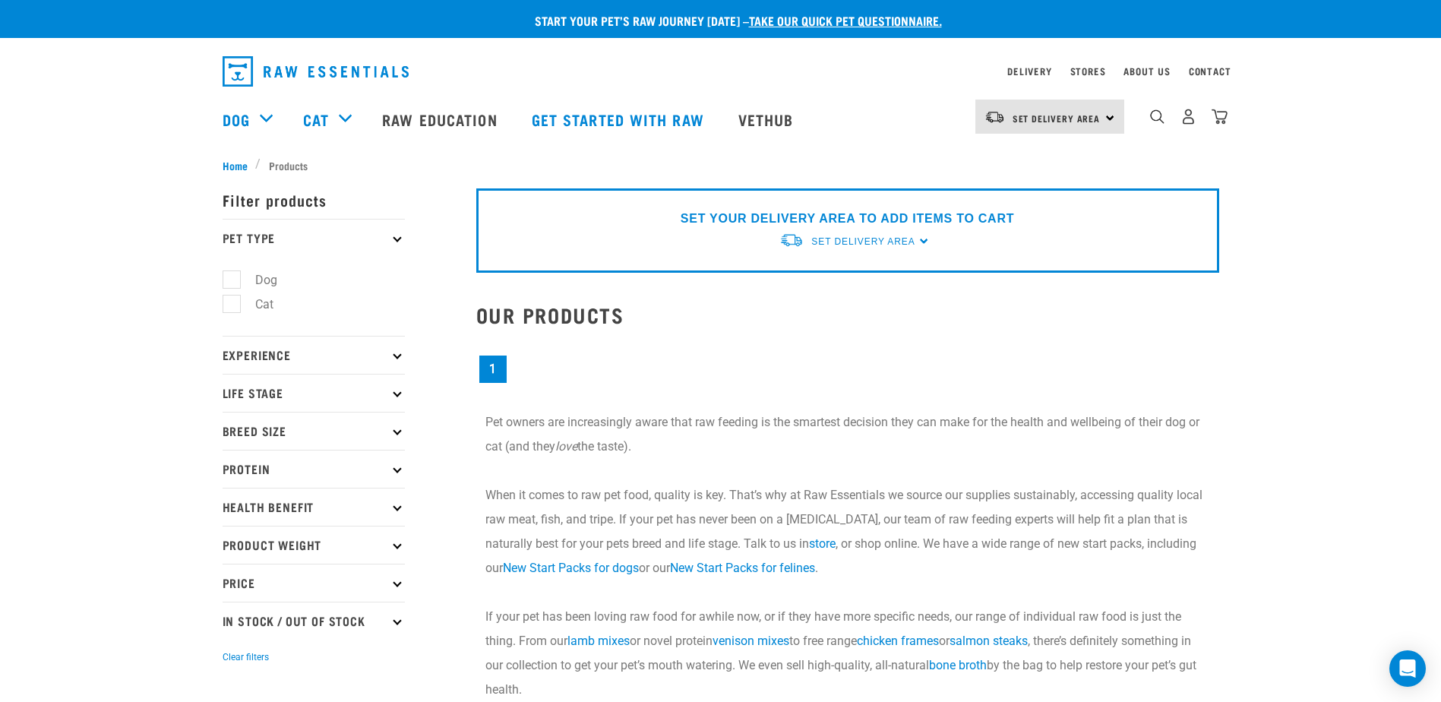
click at [259, 298] on label "Cat" at bounding box center [255, 304] width 49 height 19
click at [232, 298] on input "Cat" at bounding box center [228, 302] width 10 height 10
checkbox input "true"
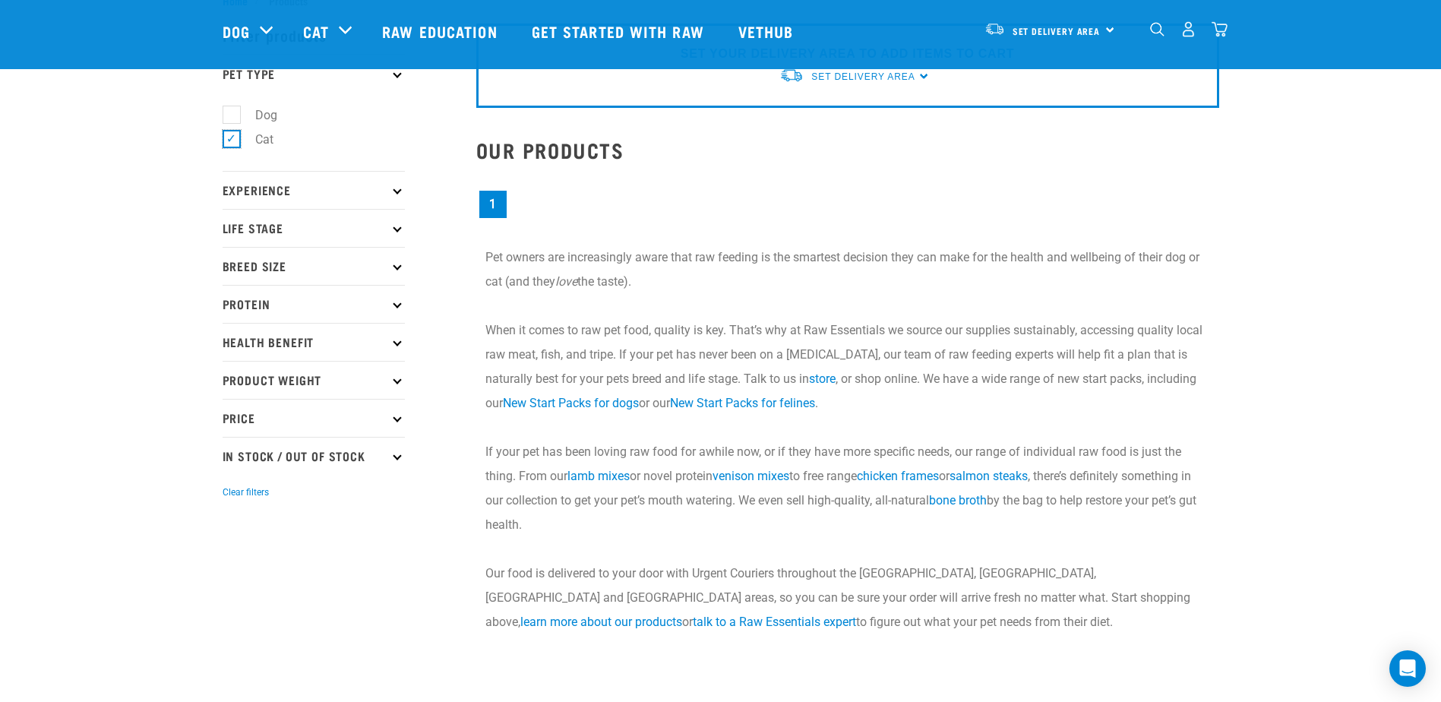
scroll to position [76, 0]
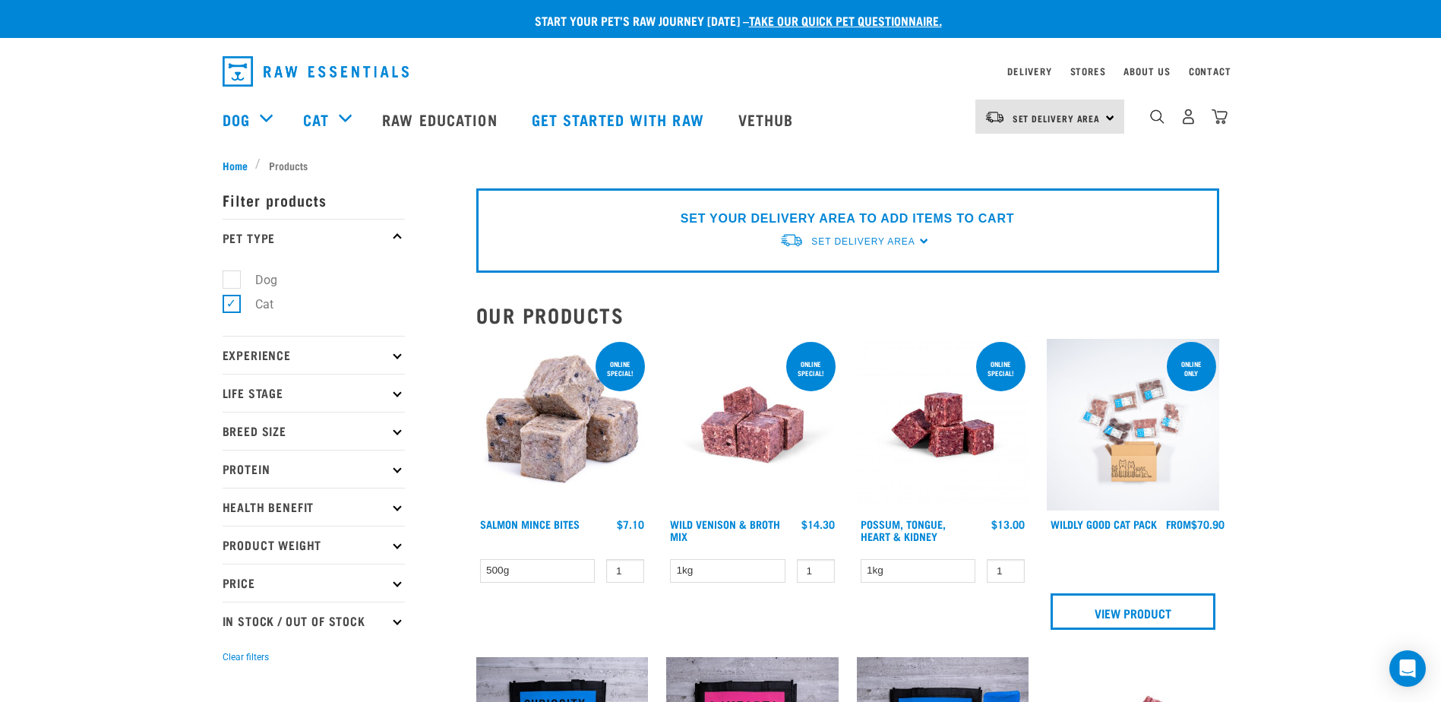
click at [391, 246] on p "Pet Type" at bounding box center [314, 238] width 182 height 38
click at [390, 351] on p "Experience" at bounding box center [314, 355] width 182 height 38
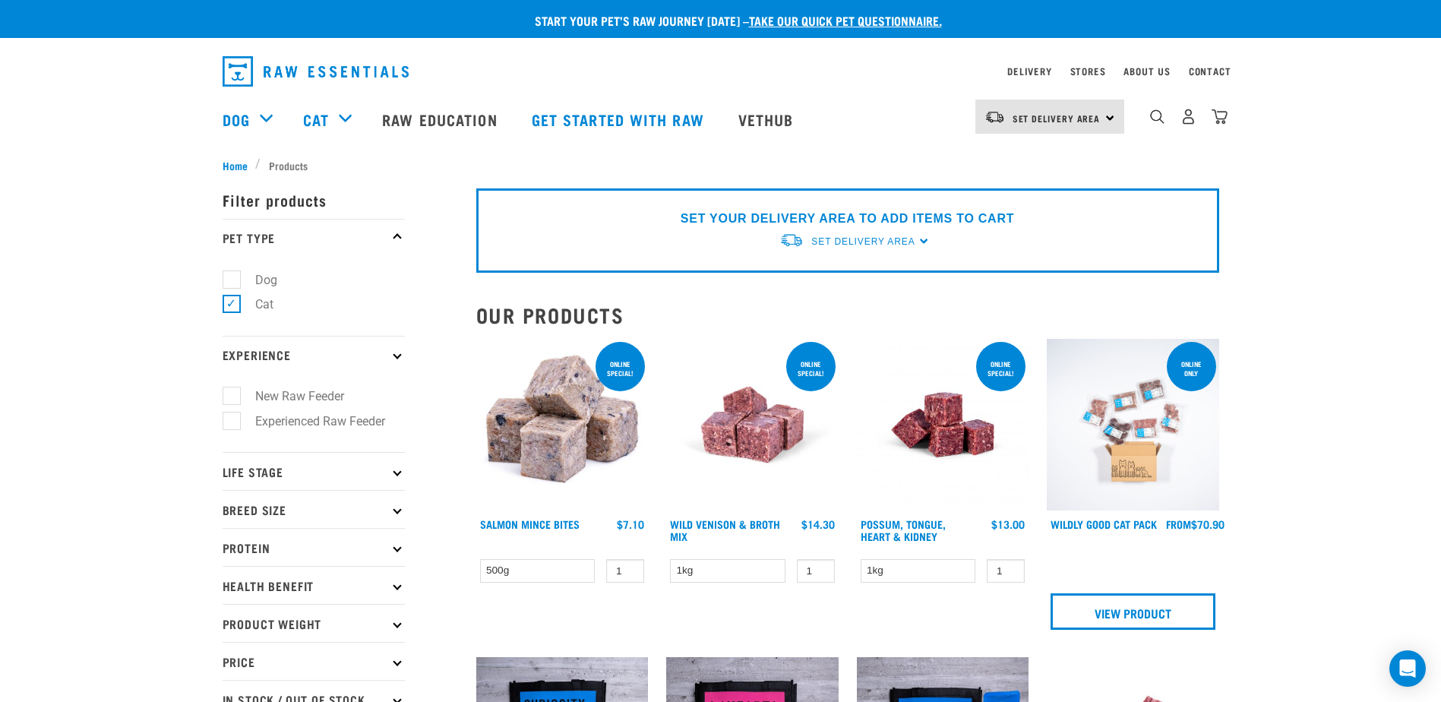
click at [314, 422] on label "Experienced Raw Feeder" at bounding box center [311, 421] width 160 height 19
click at [232, 422] on input "Experienced Raw Feeder" at bounding box center [228, 418] width 10 height 10
checkbox input "true"
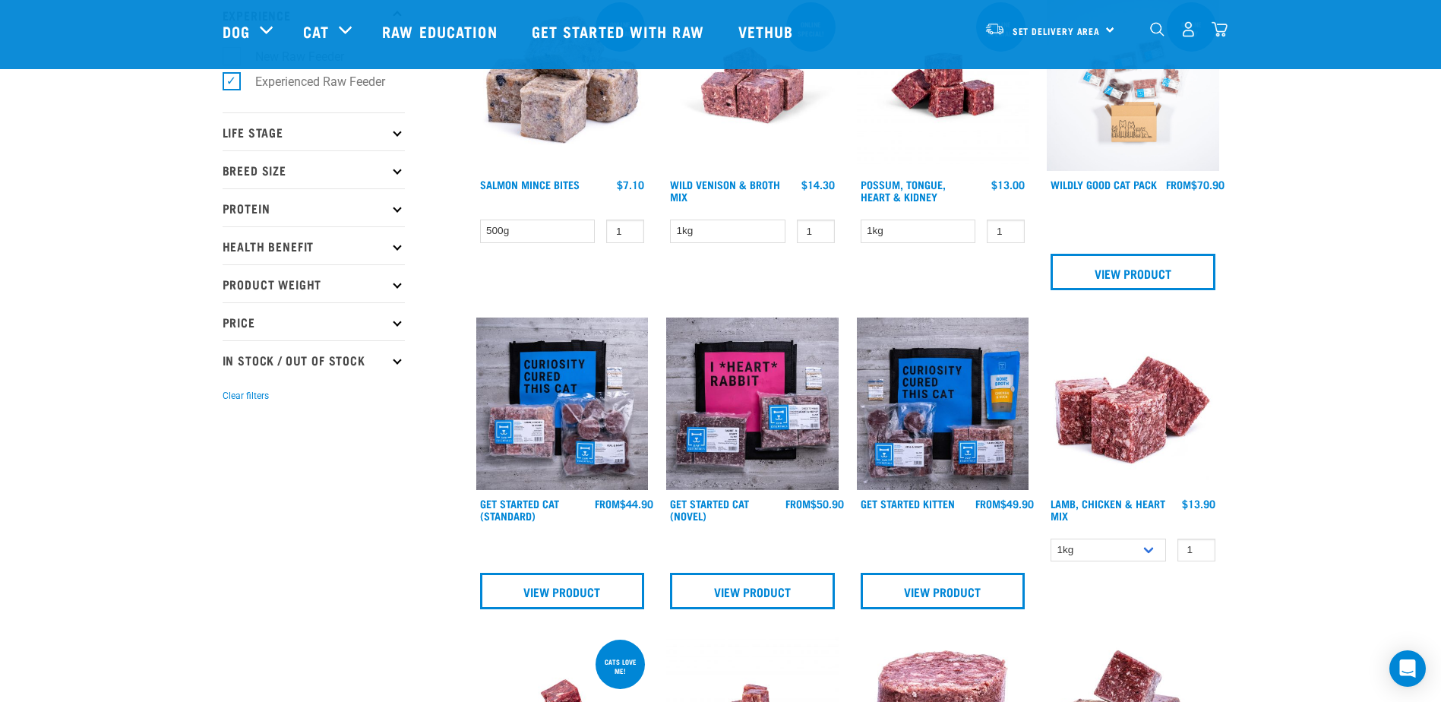
scroll to position [152, 0]
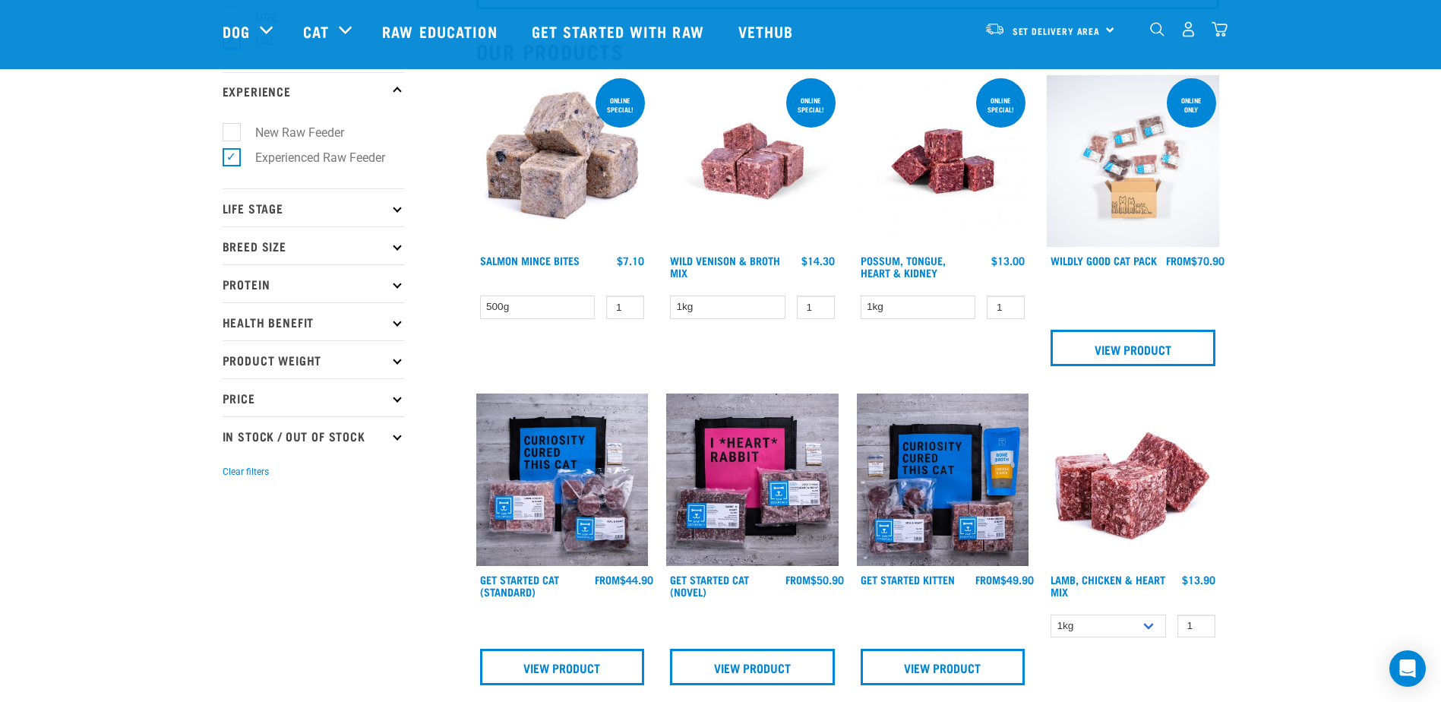
click at [387, 211] on p "Life Stage" at bounding box center [314, 207] width 182 height 38
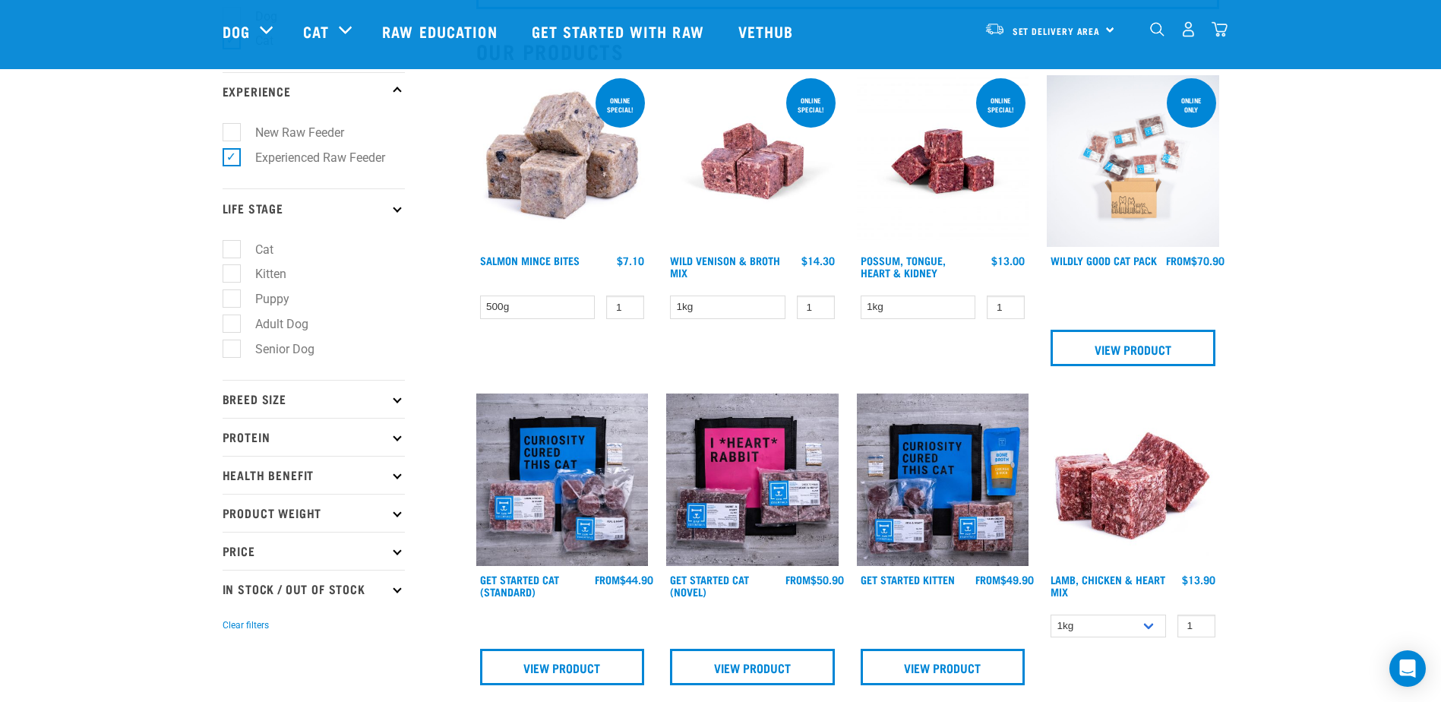
click at [237, 252] on label "Cat" at bounding box center [255, 249] width 49 height 19
click at [232, 251] on input "Cat" at bounding box center [228, 247] width 10 height 10
checkbox input "true"
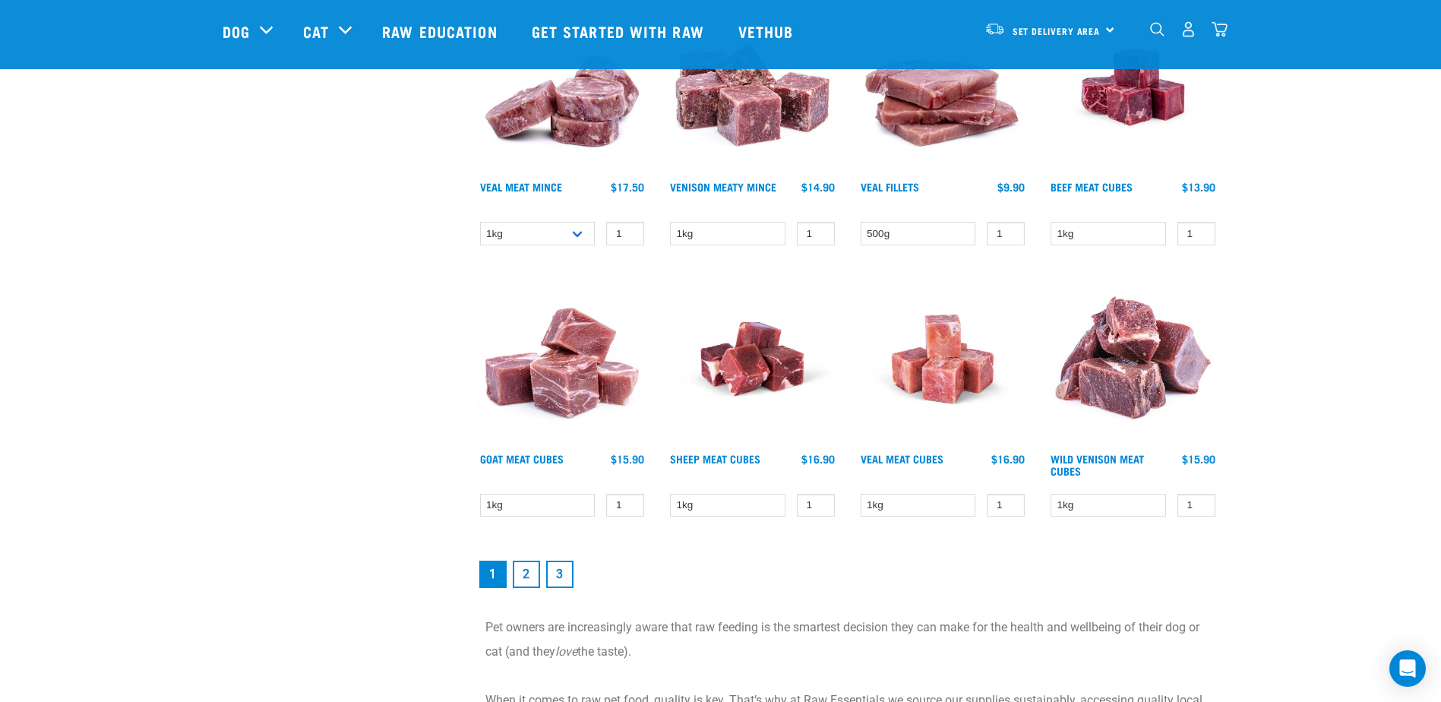
scroll to position [1899, 0]
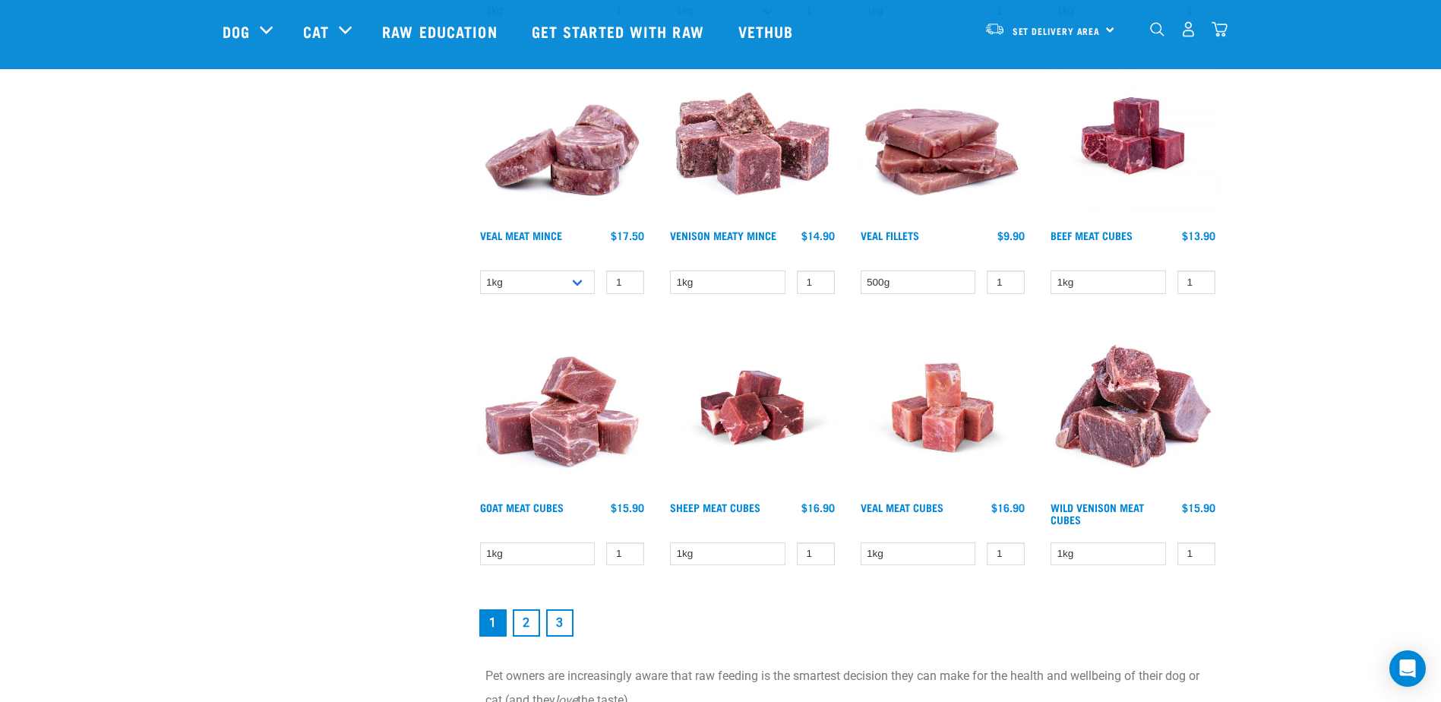
click at [525, 625] on link "2" at bounding box center [526, 622] width 27 height 27
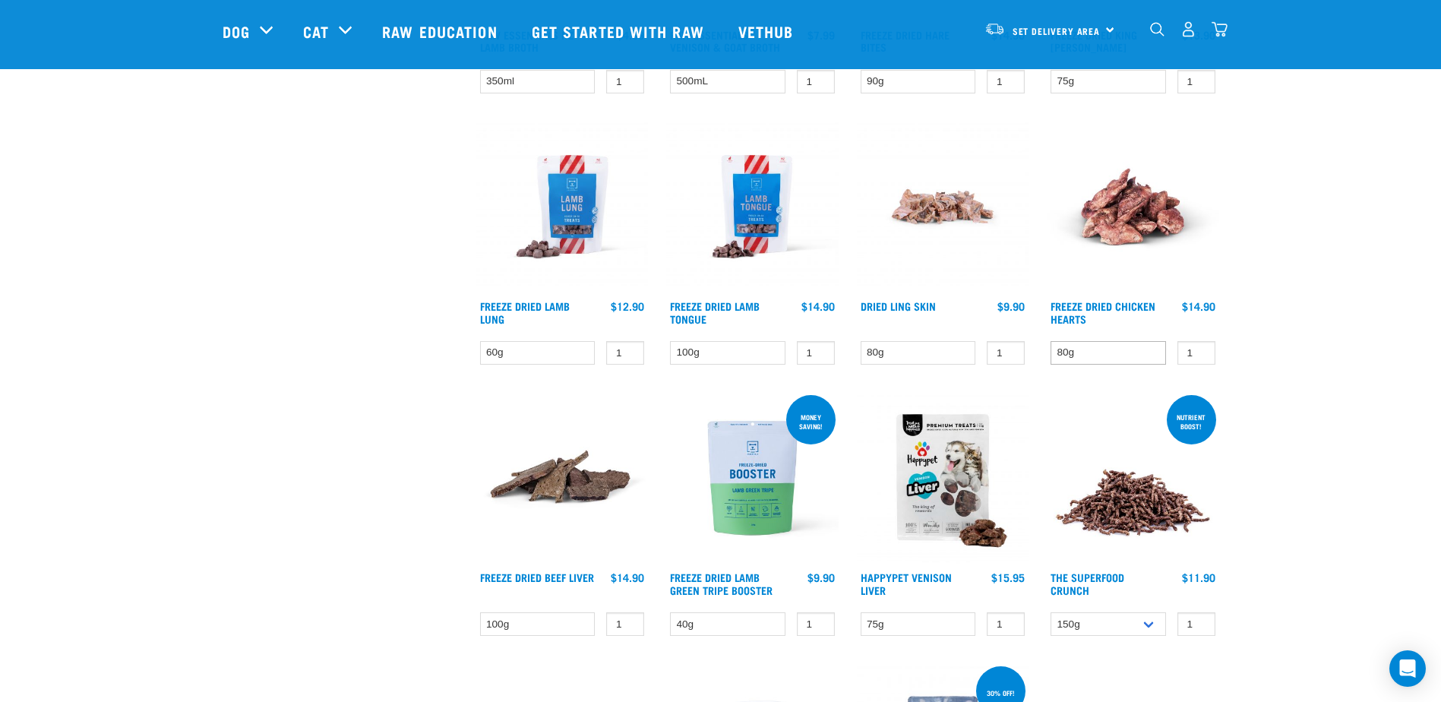
scroll to position [1063, 0]
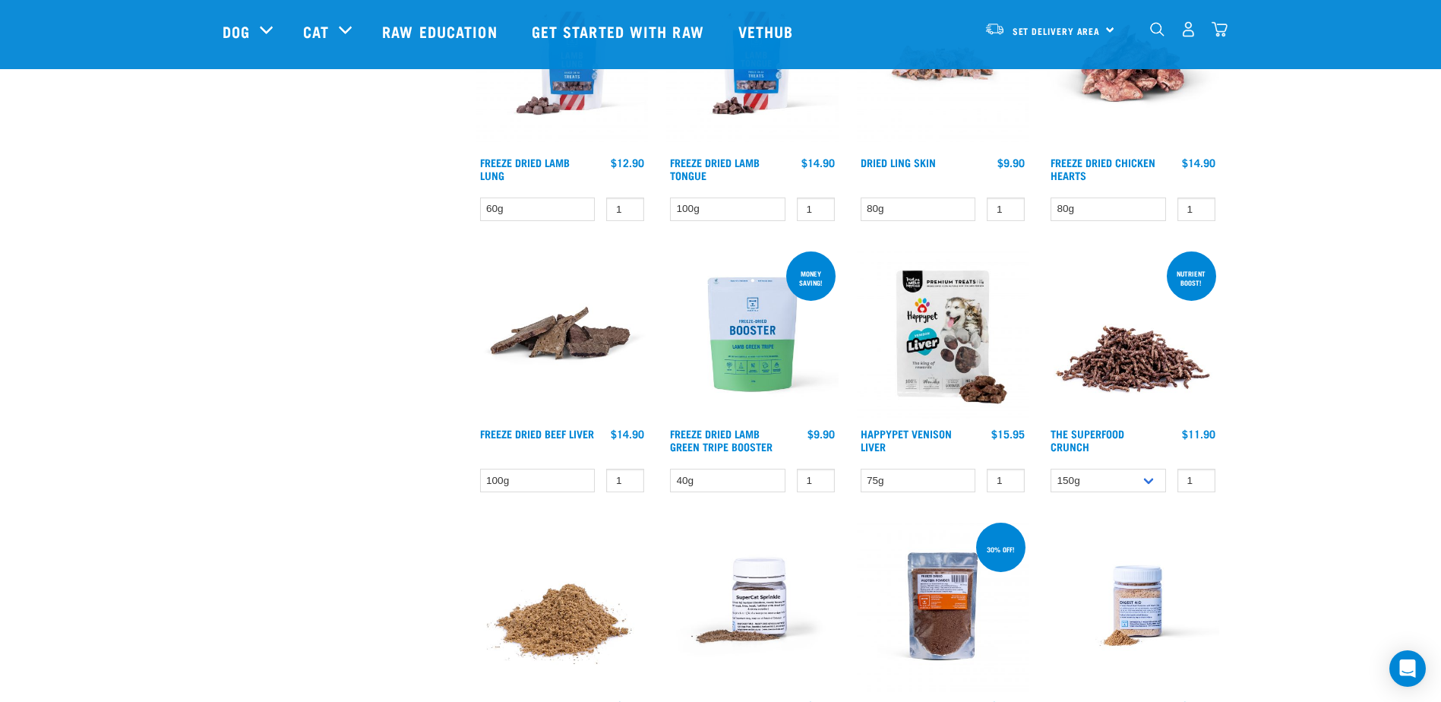
click at [1297, 335] on div "Start your pet’s raw journey [DATE] – take our quick pet questionnaire. Deliver…" at bounding box center [720, 162] width 1441 height 2450
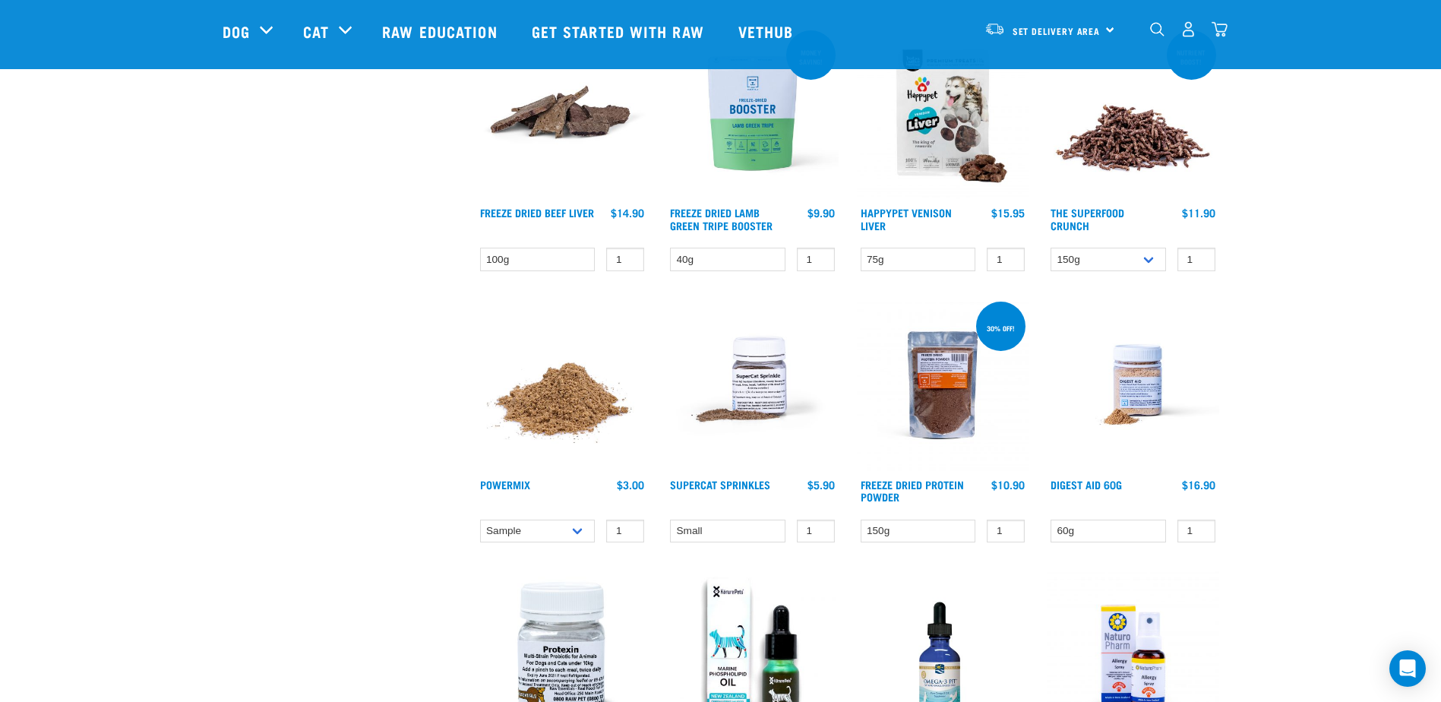
scroll to position [1367, 0]
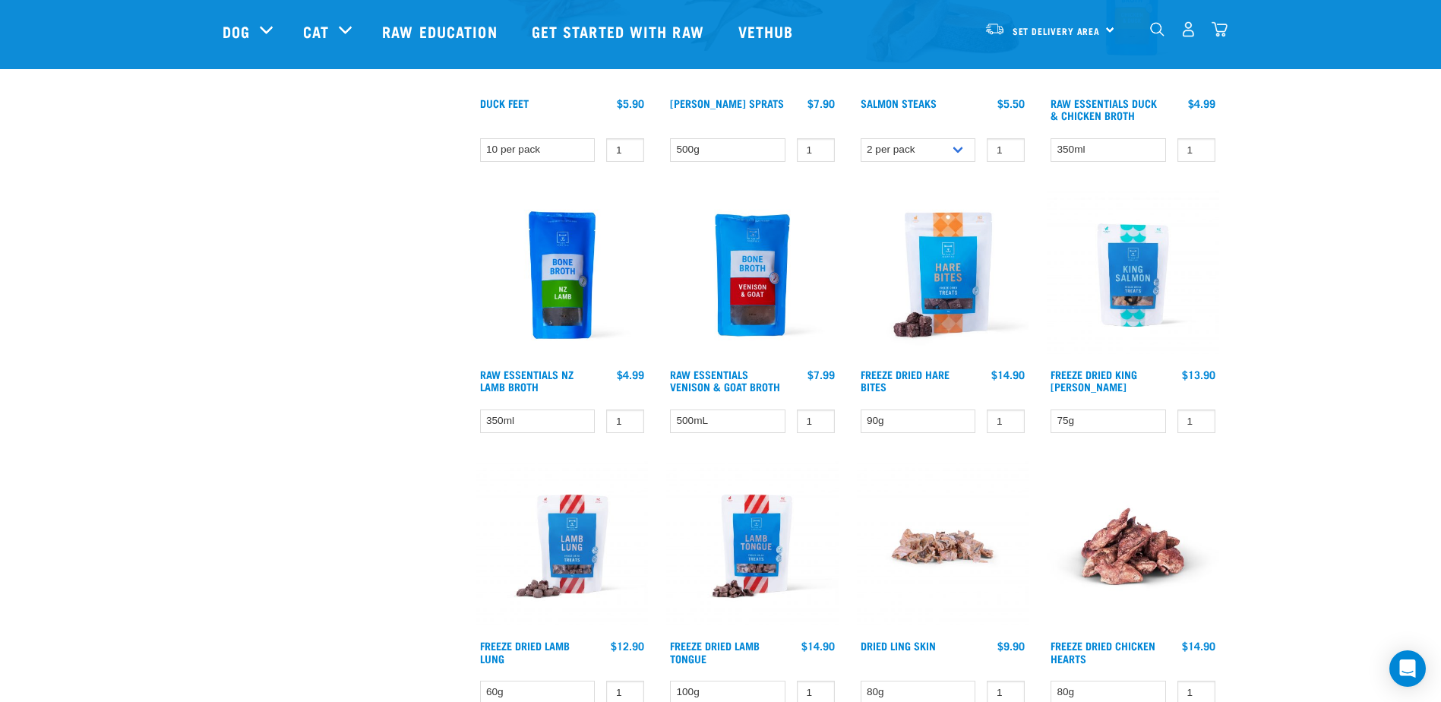
scroll to position [608, 0]
